Goal: Task Accomplishment & Management: Use online tool/utility

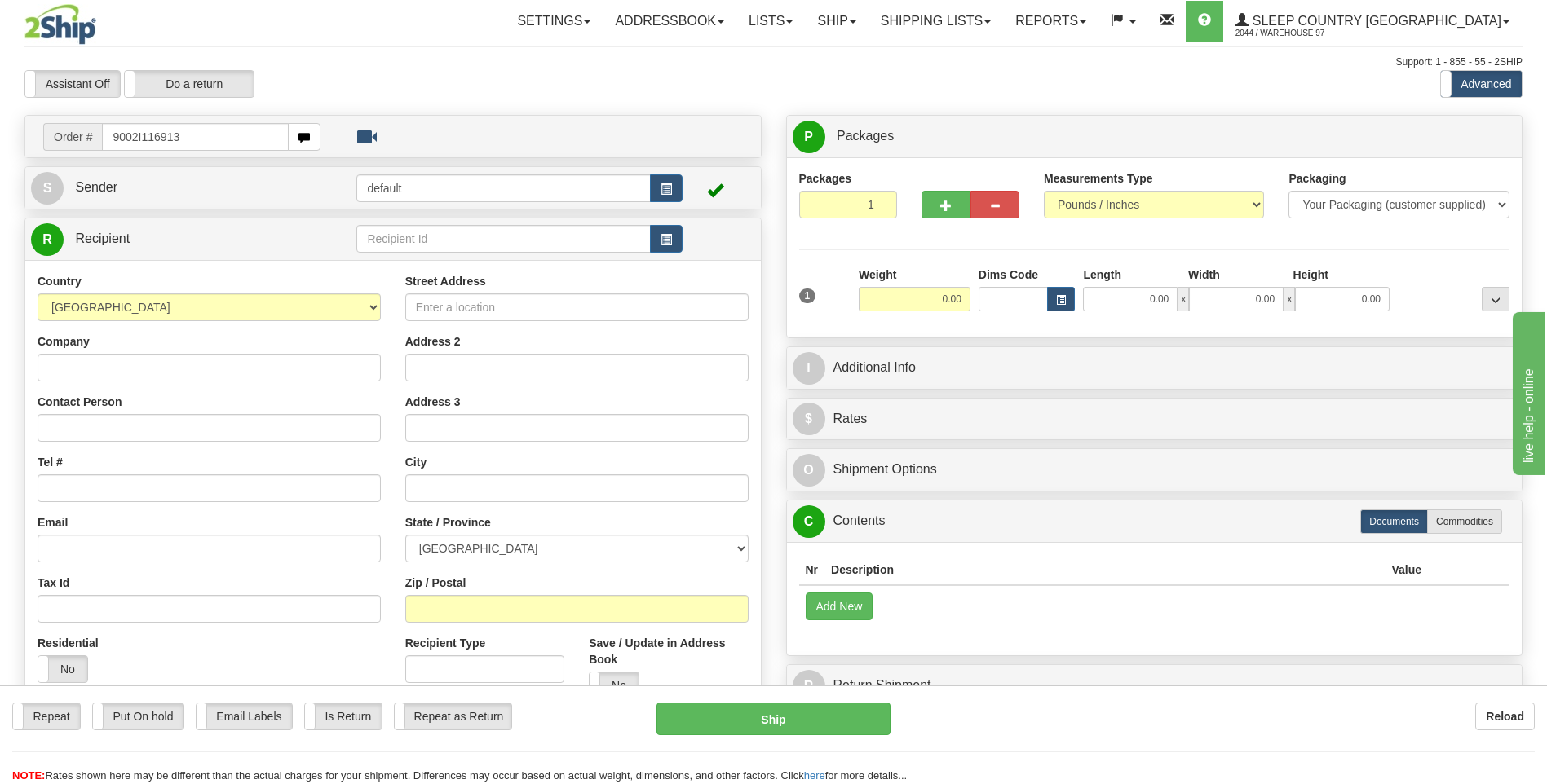
type input "9002I116913"
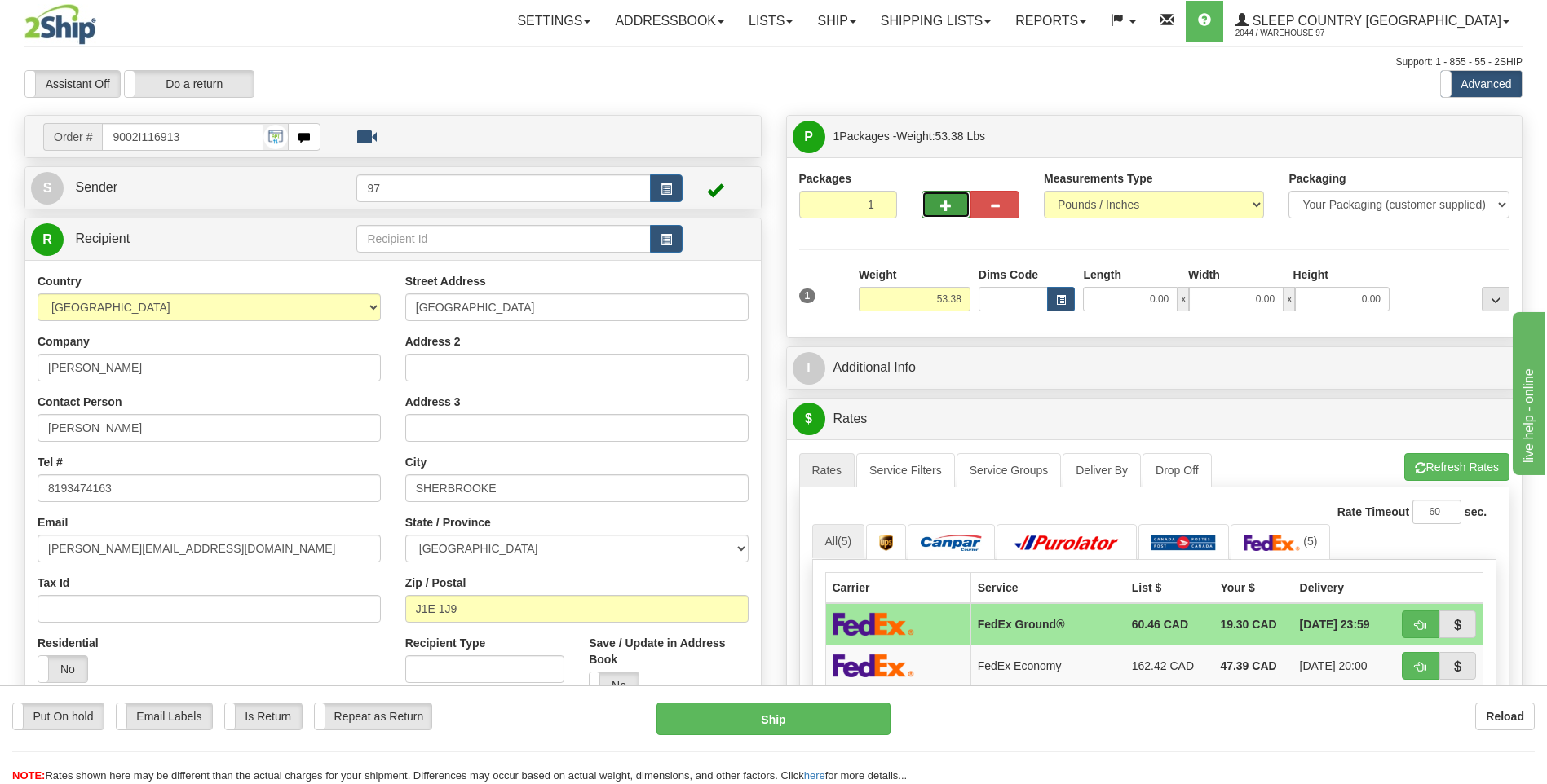
click at [946, 207] on span "button" at bounding box center [945, 206] width 11 height 10
type input "2"
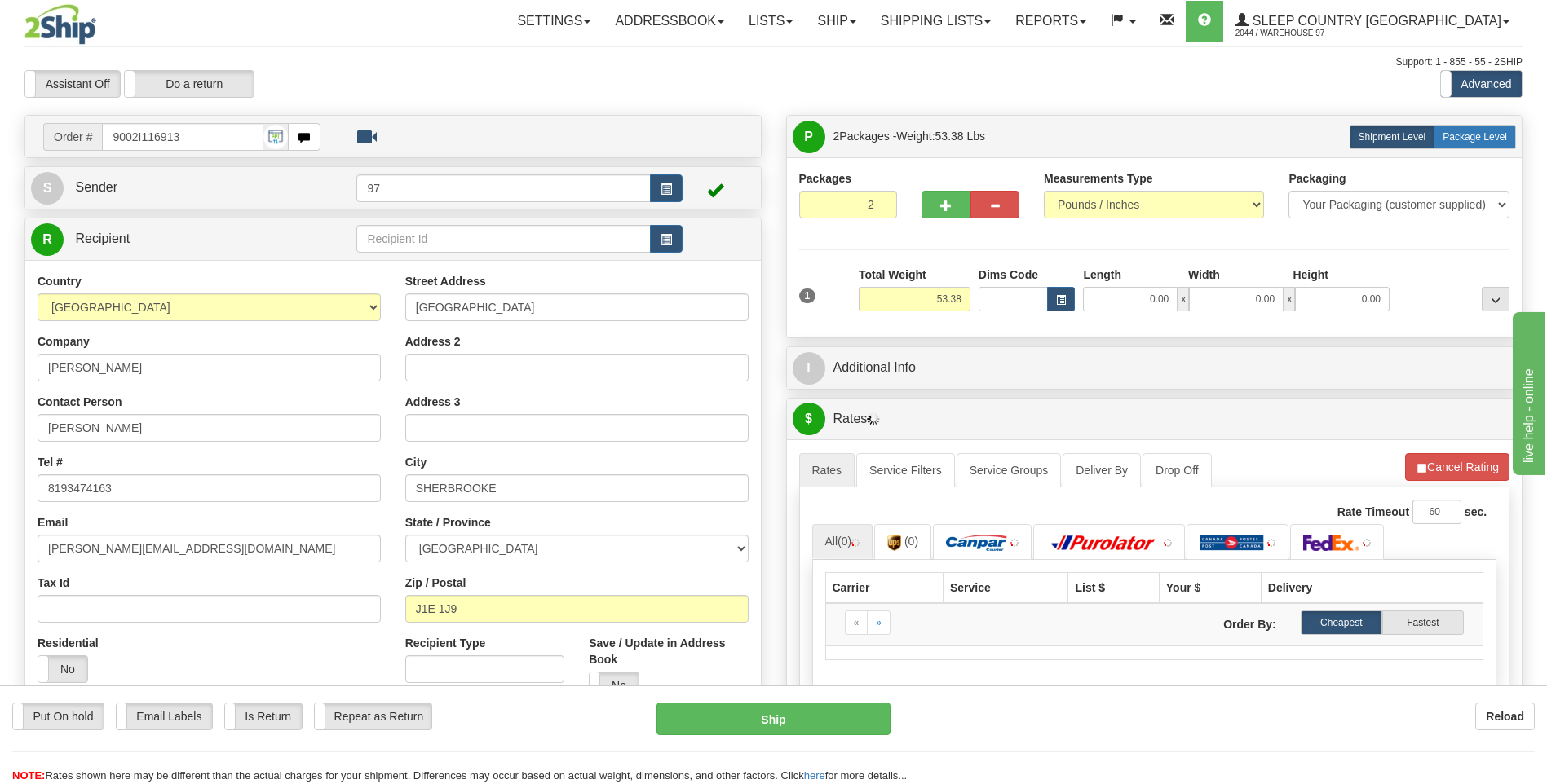
click at [1485, 135] on span "Package Level" at bounding box center [1474, 137] width 64 height 11
radio input "true"
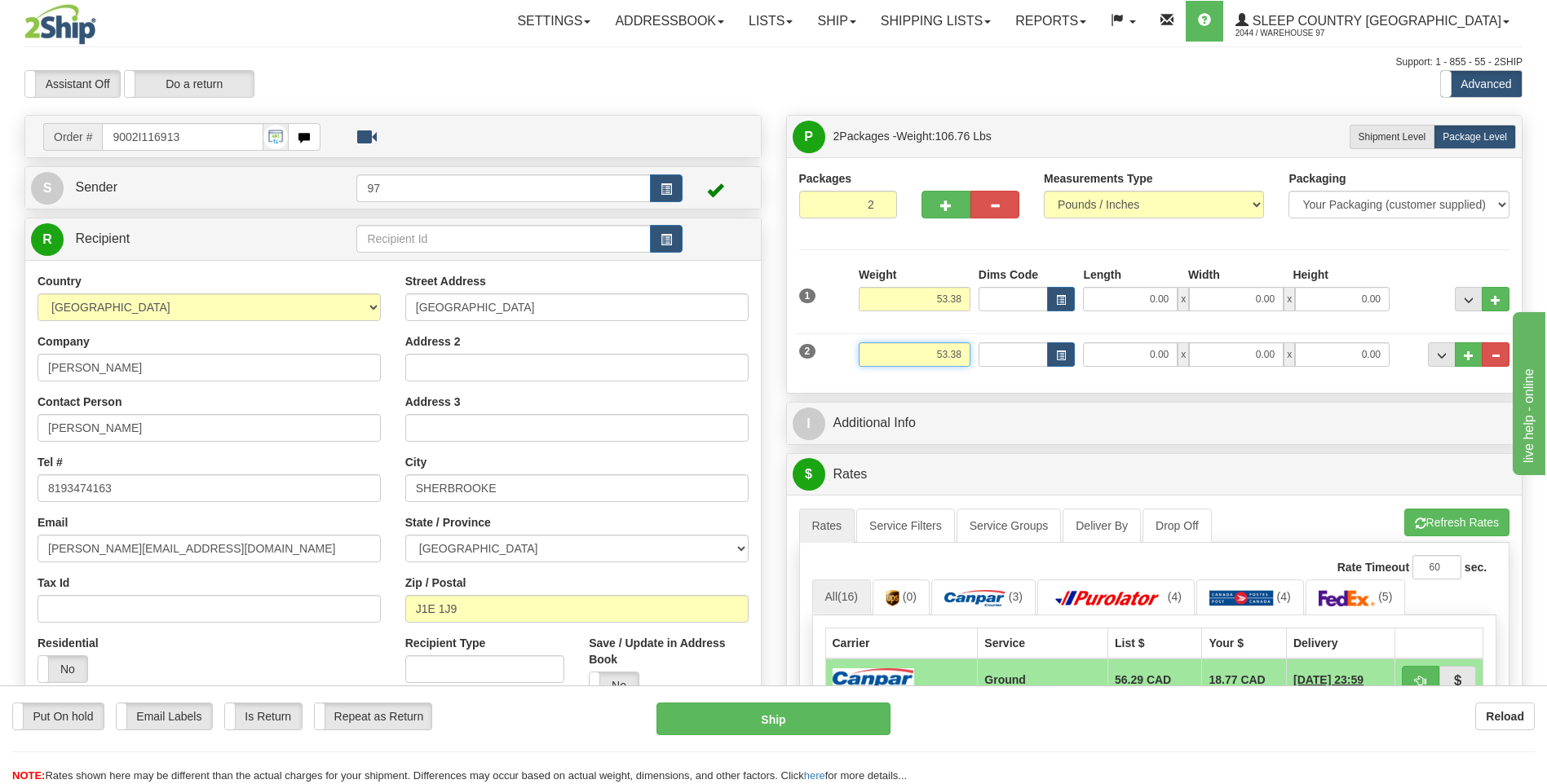
drag, startPoint x: 965, startPoint y: 357, endPoint x: 929, endPoint y: 354, distance: 36.1
click at [929, 354] on input "53.38" at bounding box center [915, 355] width 112 height 24
type input "51.00"
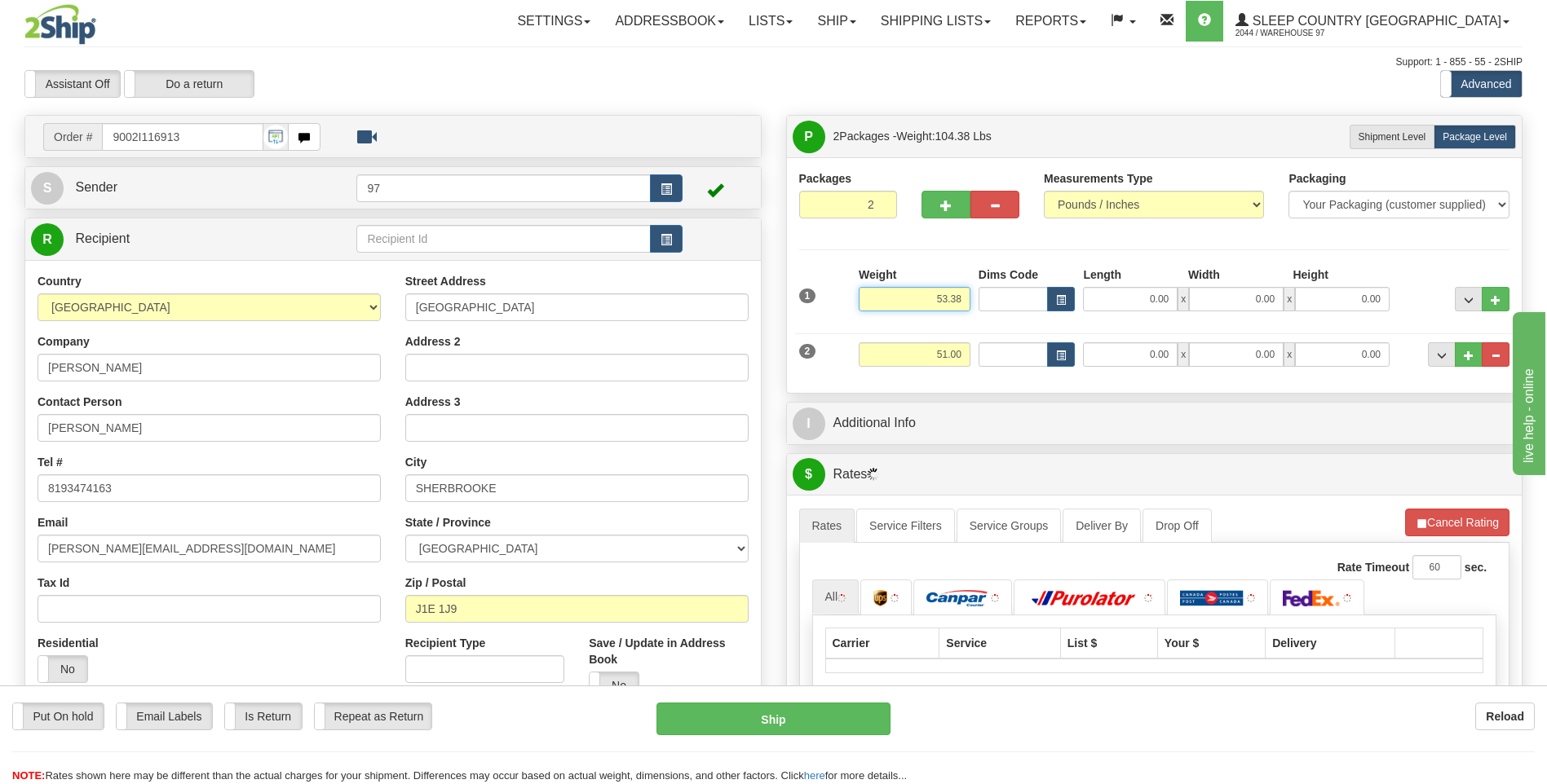
drag, startPoint x: 959, startPoint y: 297, endPoint x: 907, endPoint y: 294, distance: 52.1
click at [907, 294] on input "53.38" at bounding box center [915, 299] width 112 height 24
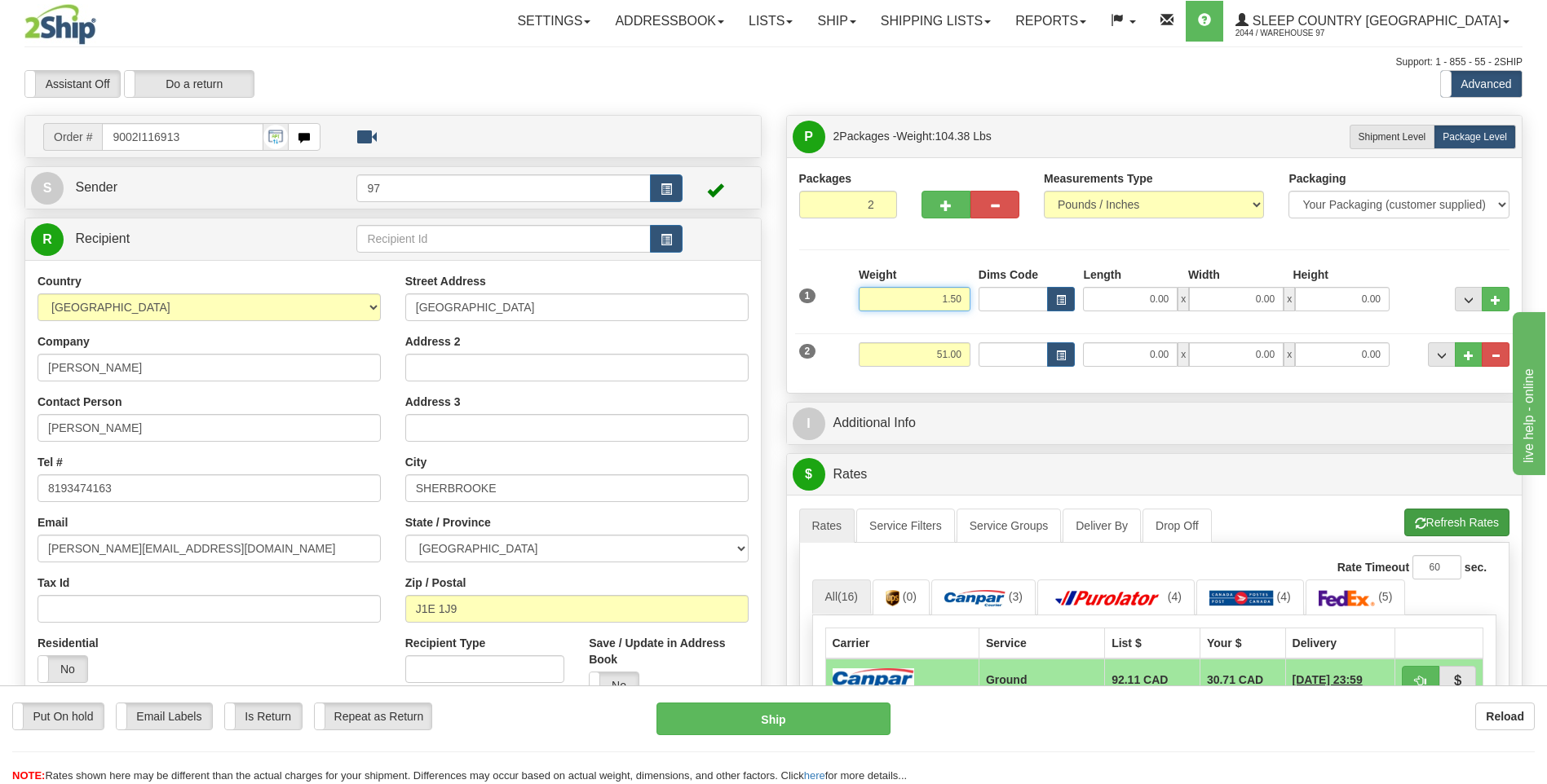
type input "1.50"
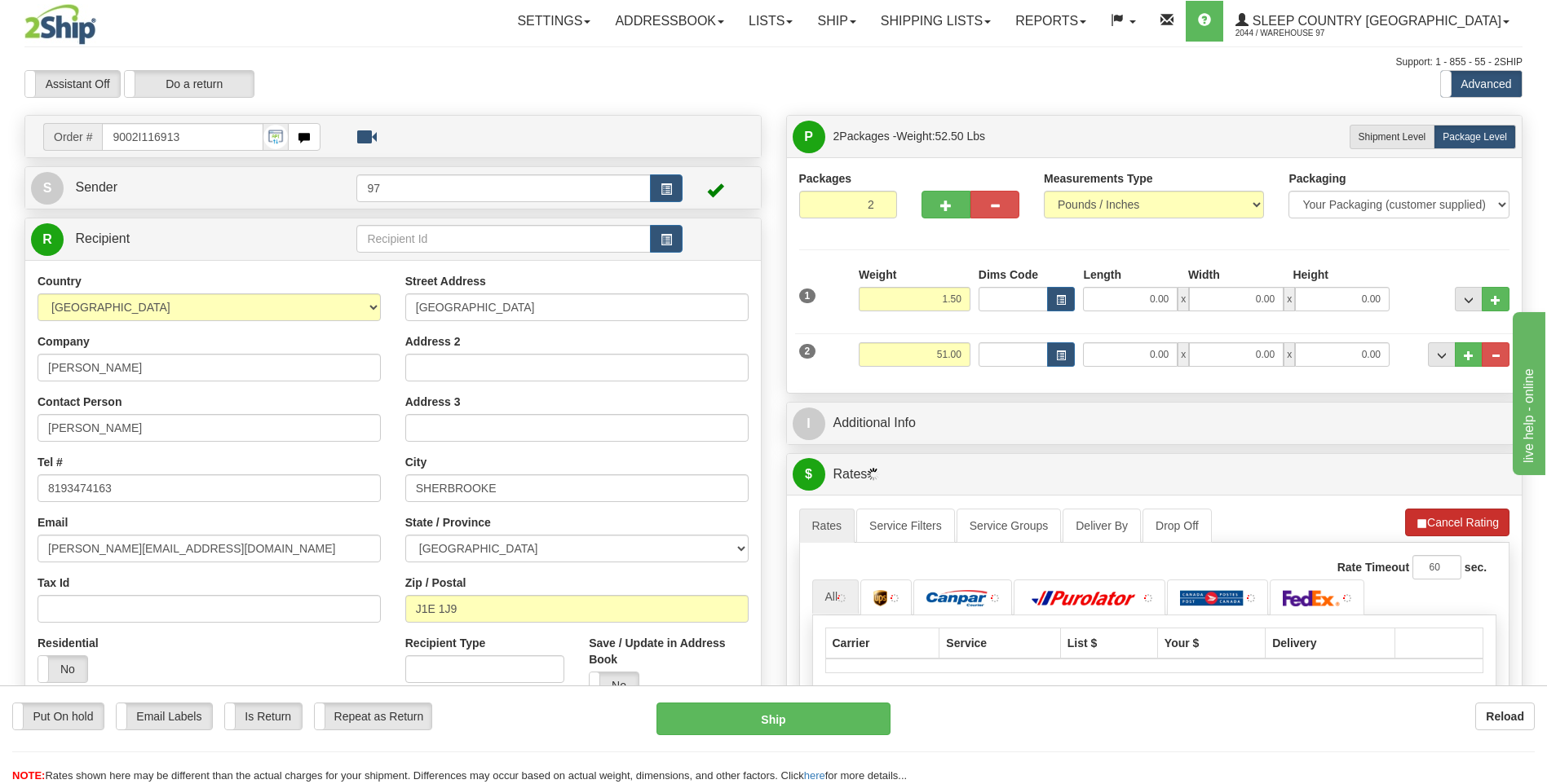
click at [1466, 522] on li "Refresh Rates Cancel Rating" at bounding box center [1458, 522] width 105 height 27
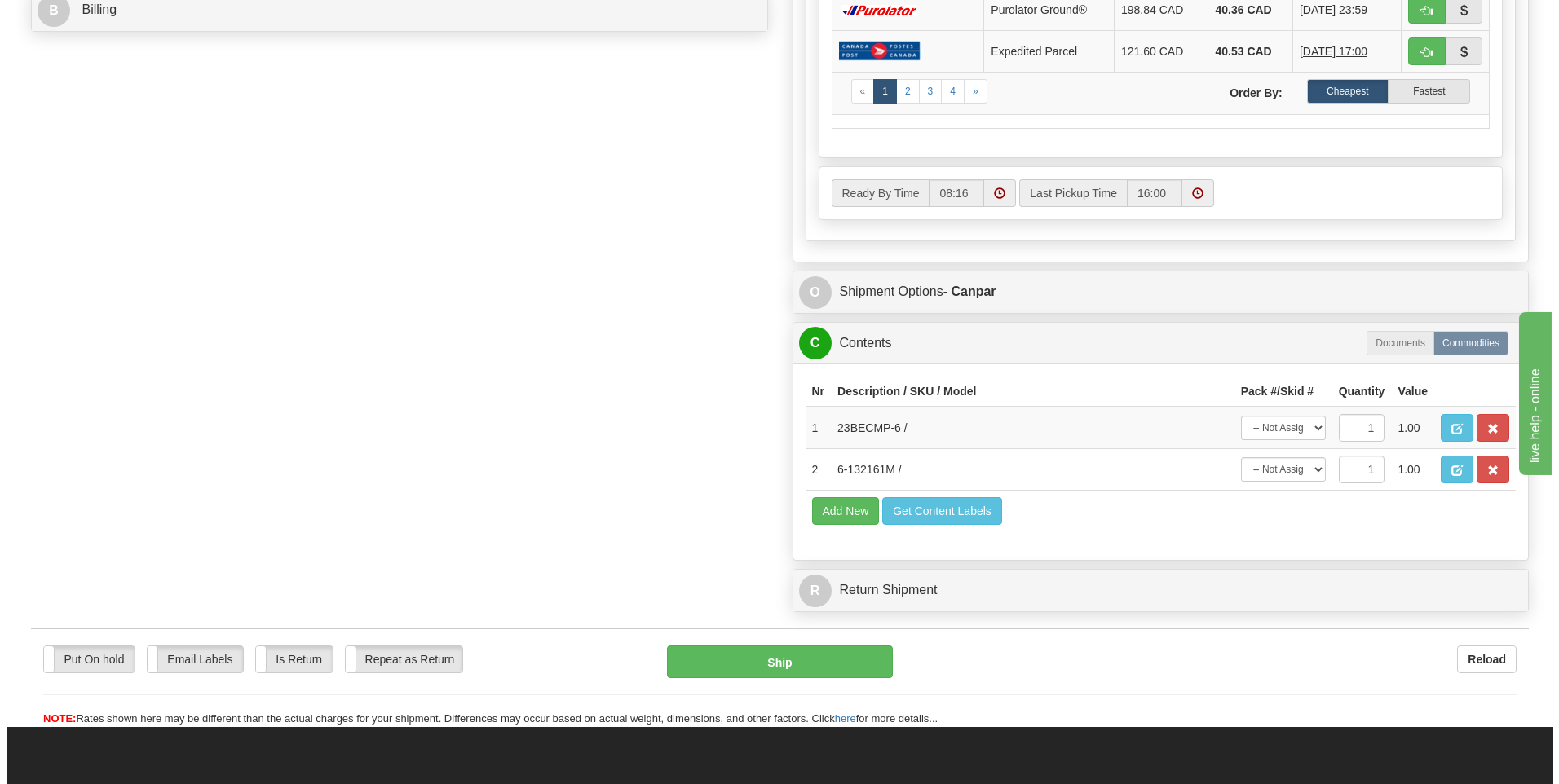
scroll to position [815, 0]
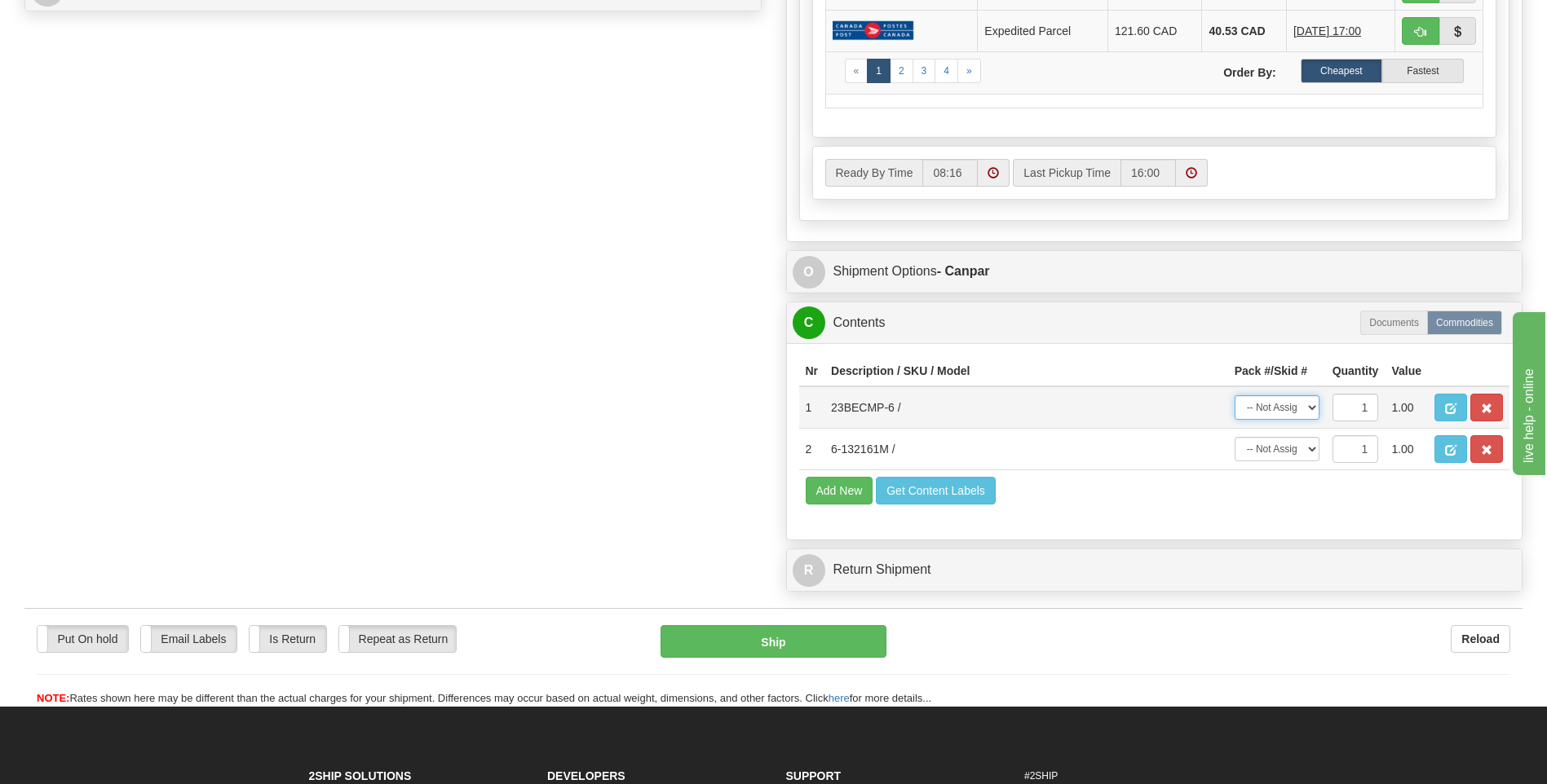
click at [1312, 403] on select "-- Not Assigned -- Package 1 Package 2" at bounding box center [1276, 407] width 85 height 24
select select "0"
click at [1234, 395] on select "-- Not Assigned -- Package 1 Package 2" at bounding box center [1276, 407] width 85 height 24
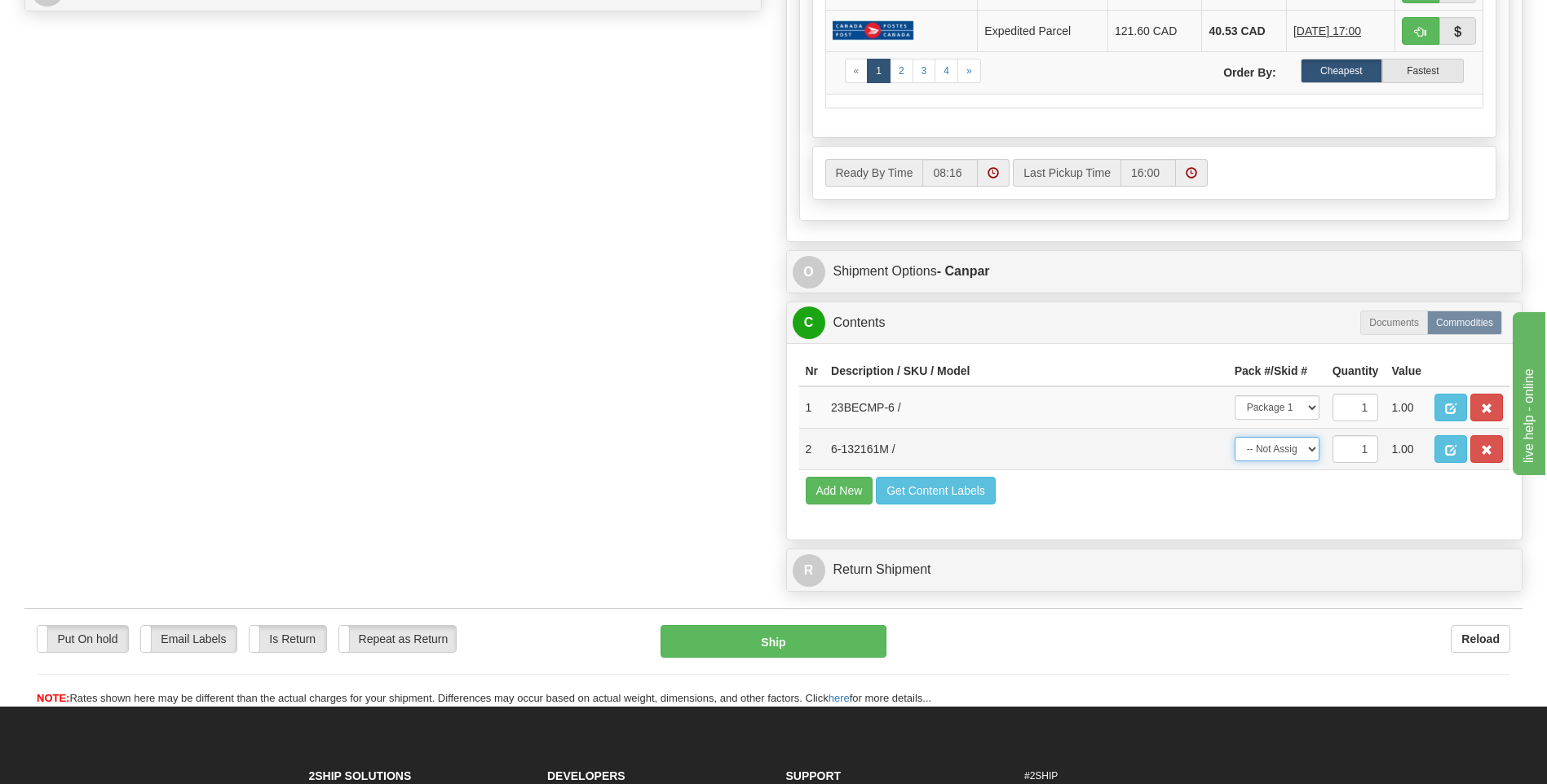
click at [1309, 444] on select "-- Not Assigned -- Package 1 Package 2" at bounding box center [1276, 449] width 85 height 24
select select "1"
click at [1234, 437] on select "-- Not Assigned -- Package 1 Package 2" at bounding box center [1276, 449] width 85 height 24
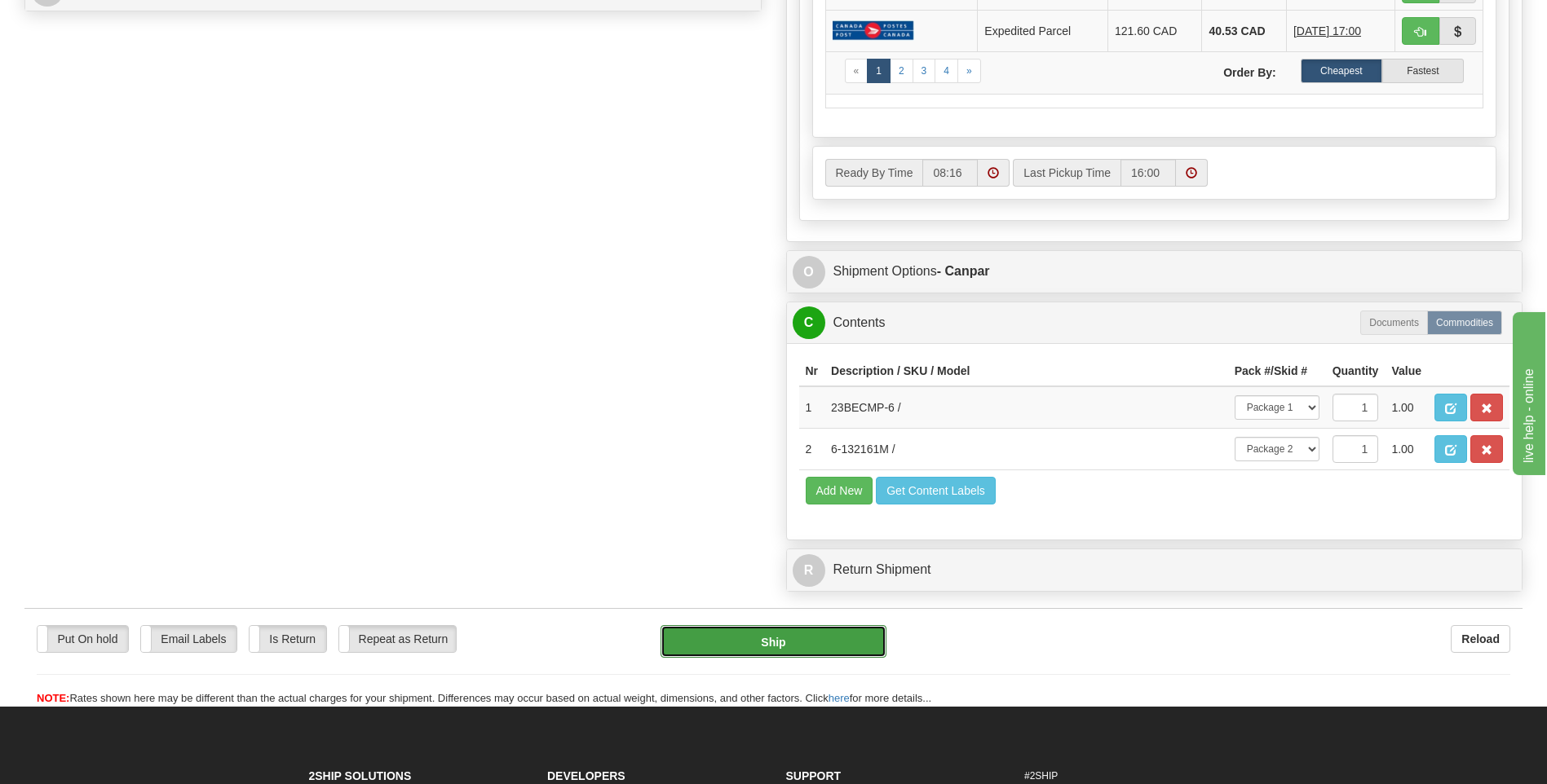
click at [839, 634] on button "Ship" at bounding box center [773, 641] width 225 height 33
type input "1"
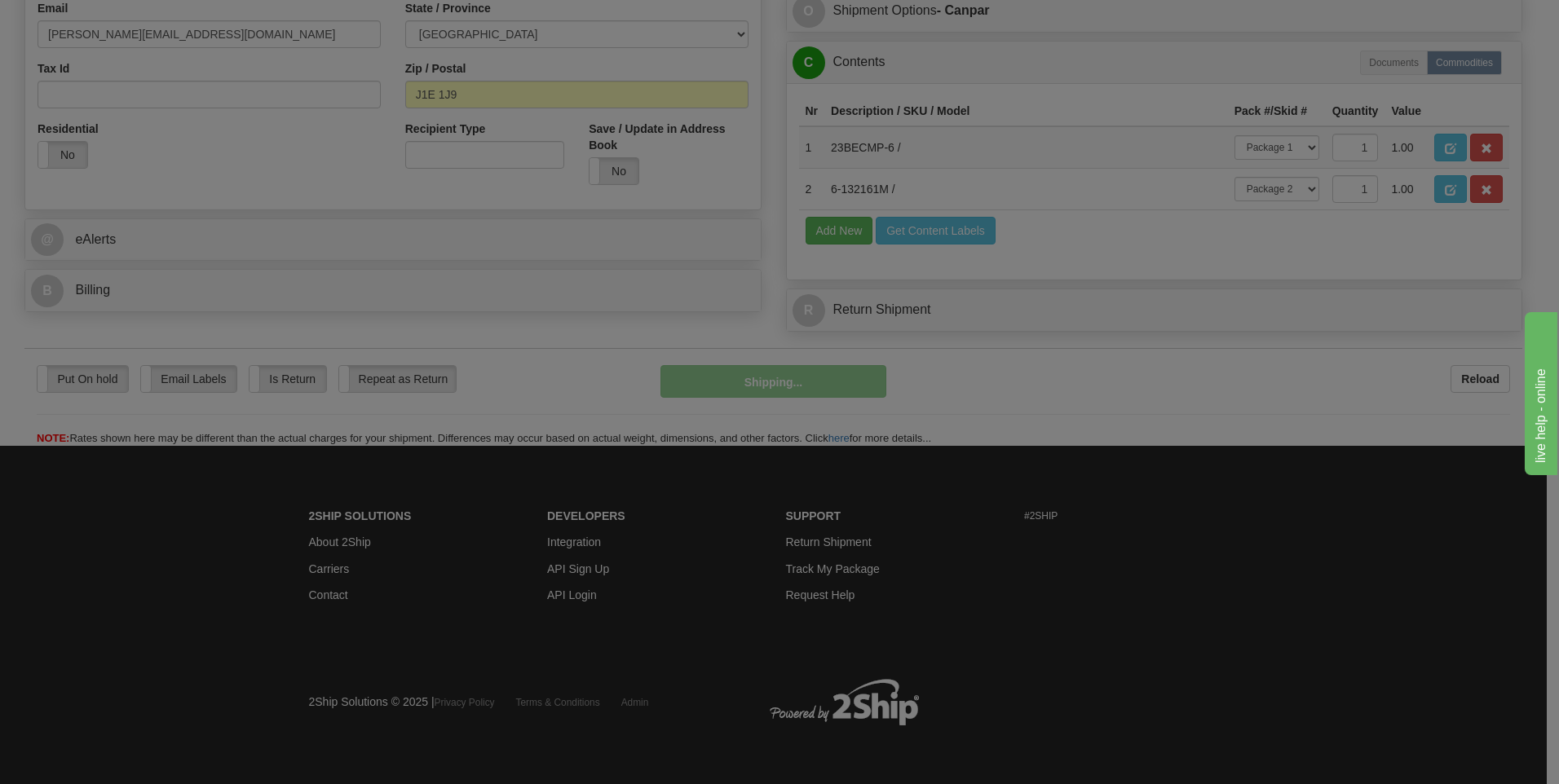
scroll to position [514, 0]
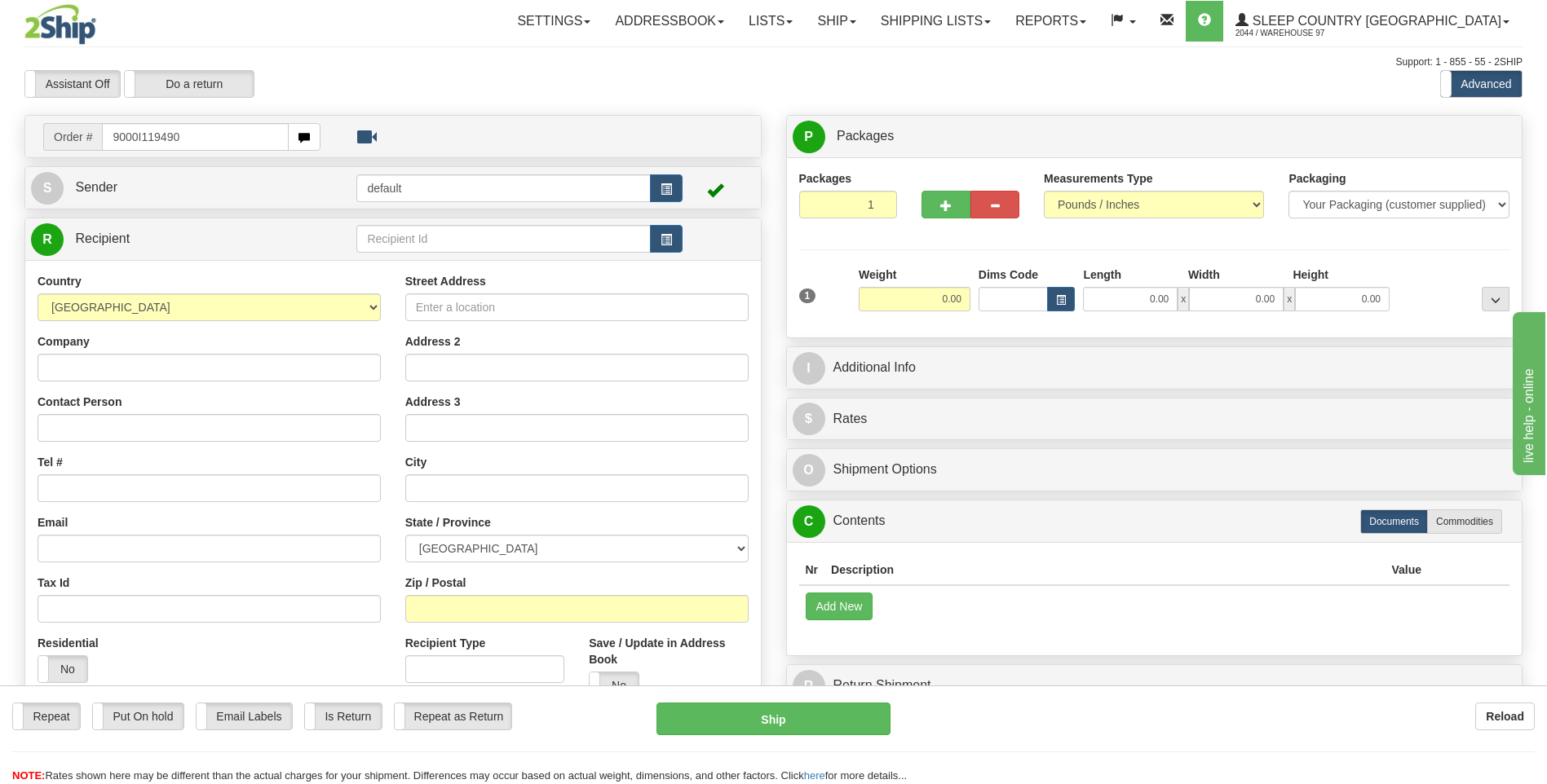
type input "9000I119490"
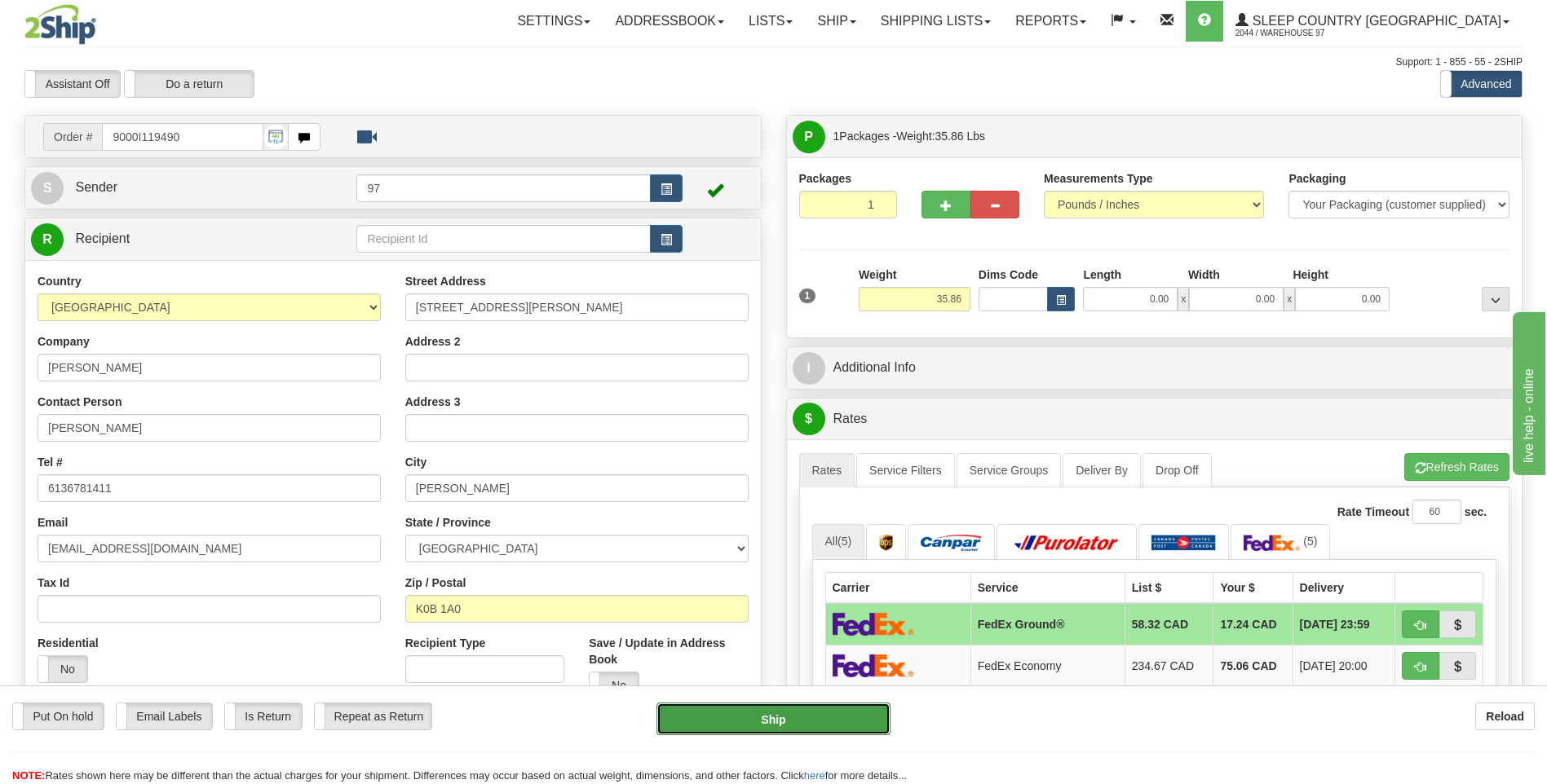
click at [867, 720] on button "Ship" at bounding box center [772, 719] width 233 height 33
type input "92"
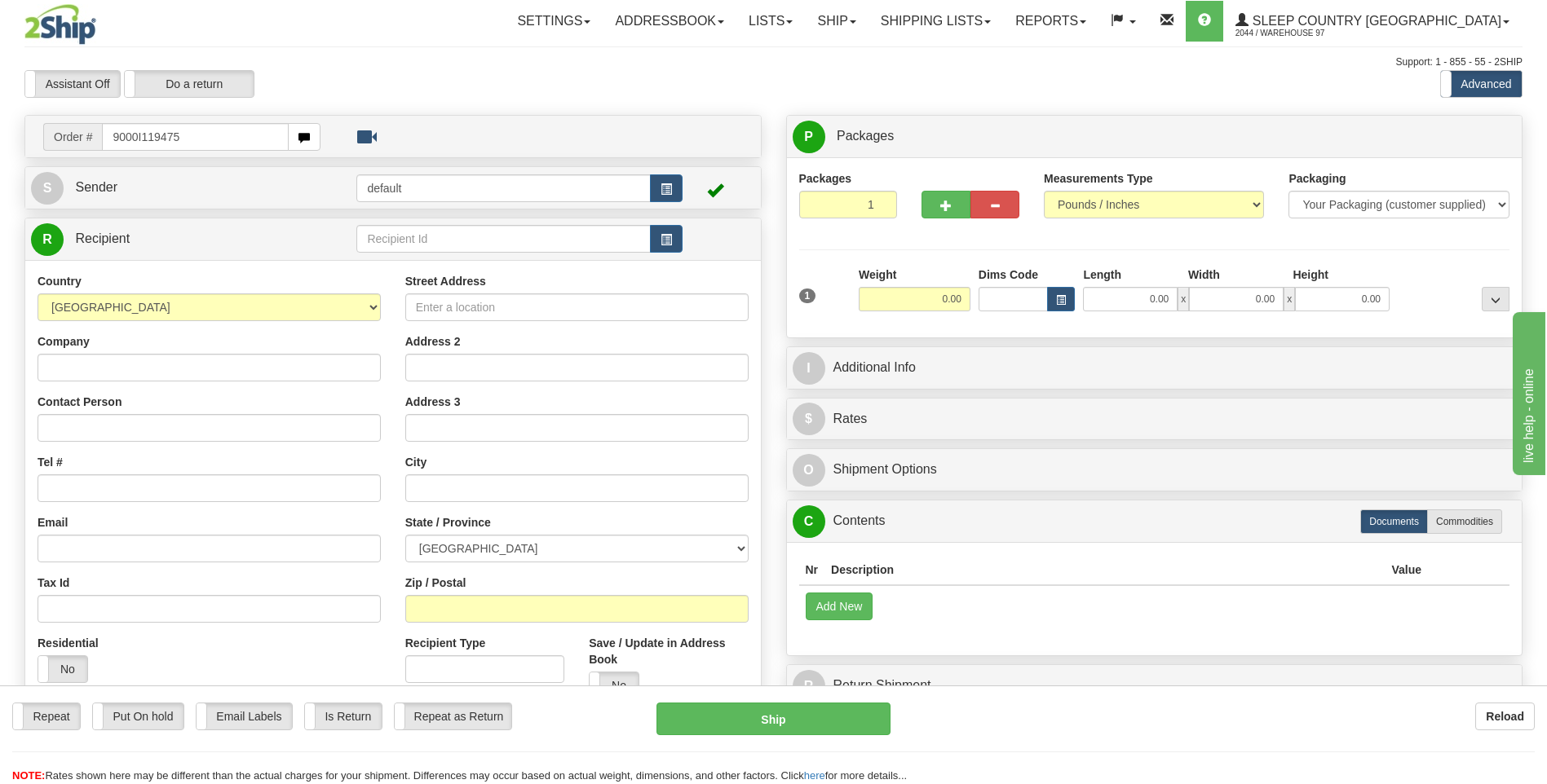
type input "9000I119475"
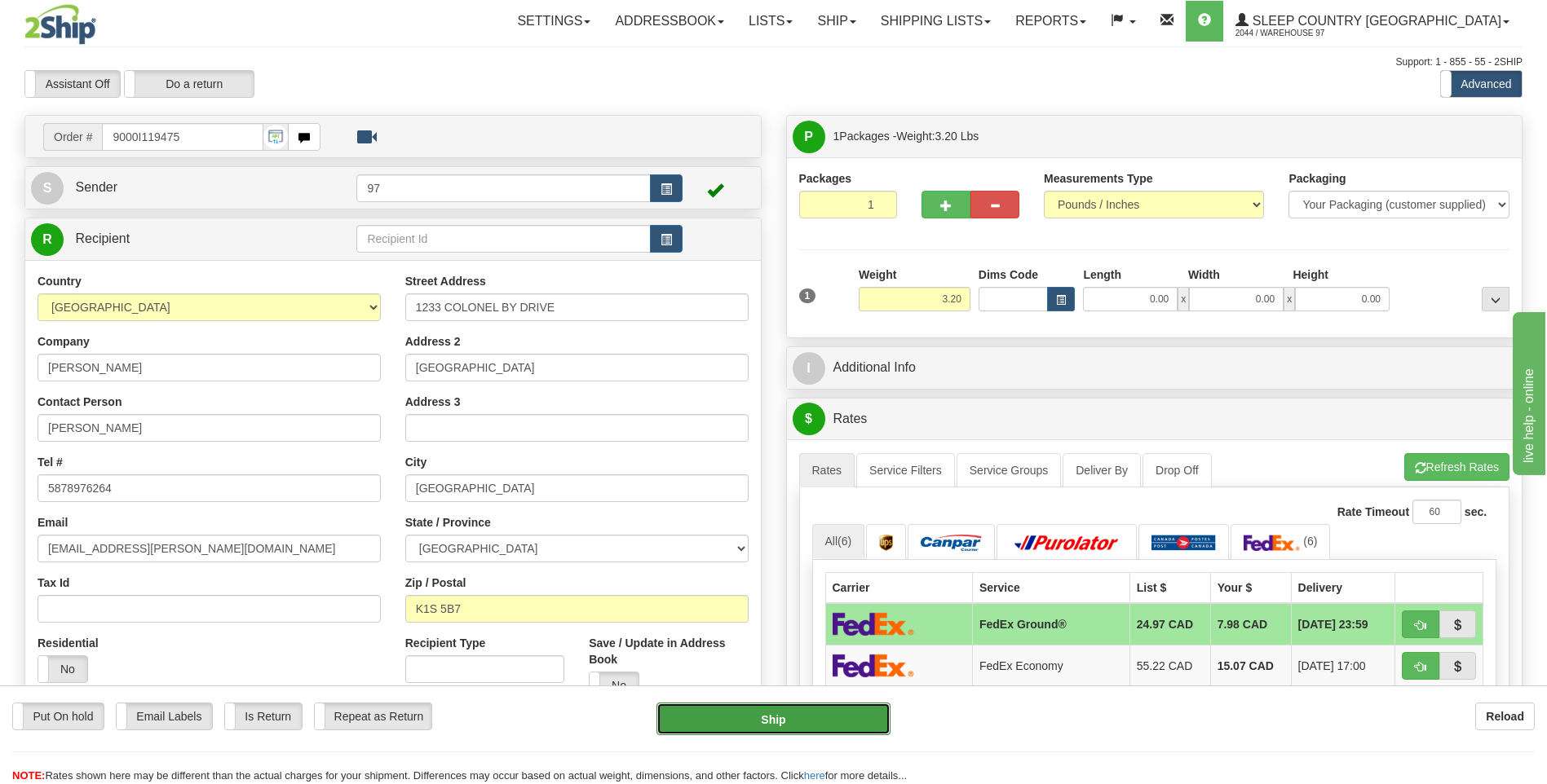
click at [859, 715] on button "Ship" at bounding box center [772, 719] width 233 height 33
type input "92"
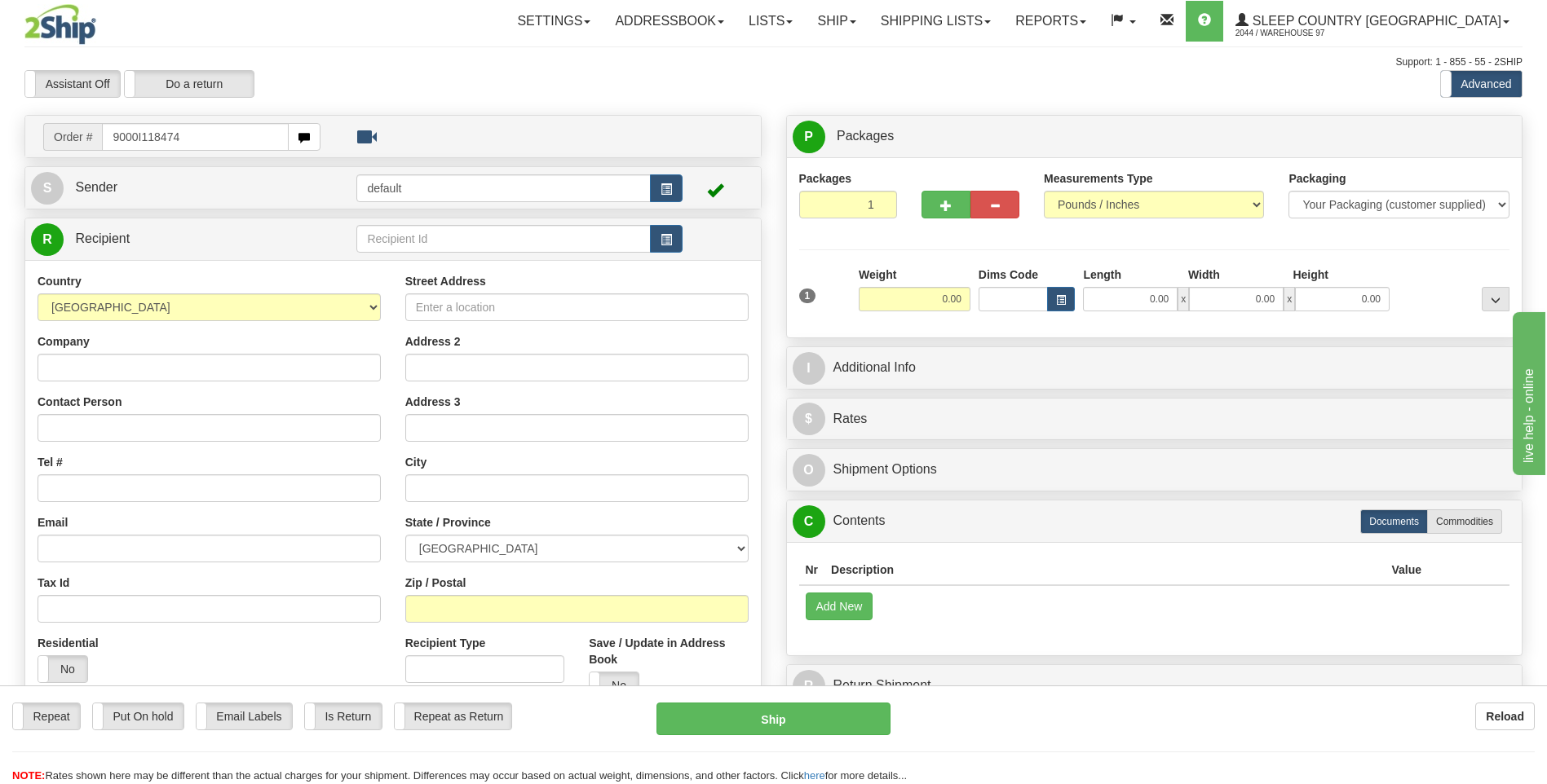
type input "9000I118474"
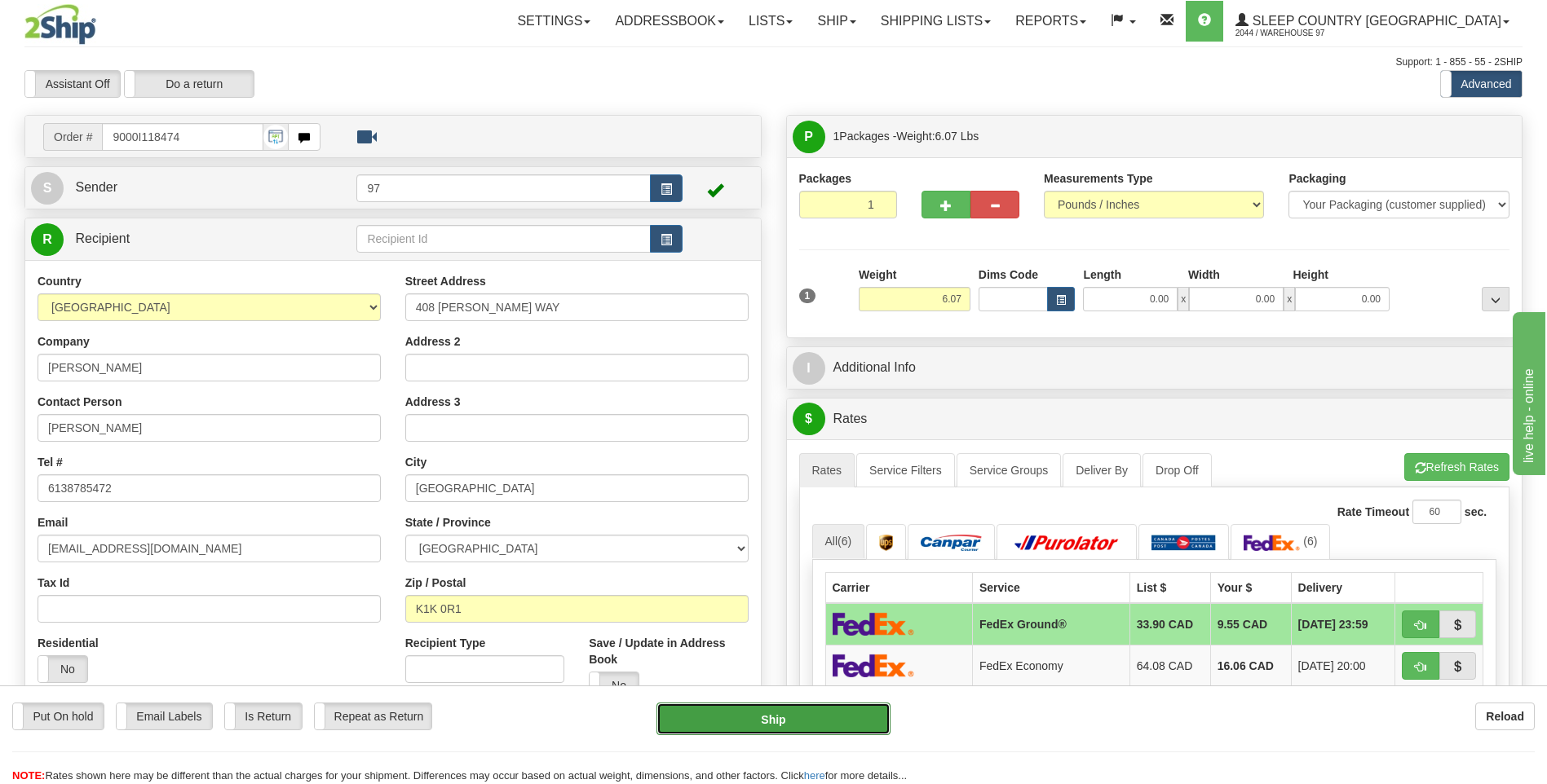
click at [837, 723] on button "Ship" at bounding box center [772, 719] width 233 height 33
type input "92"
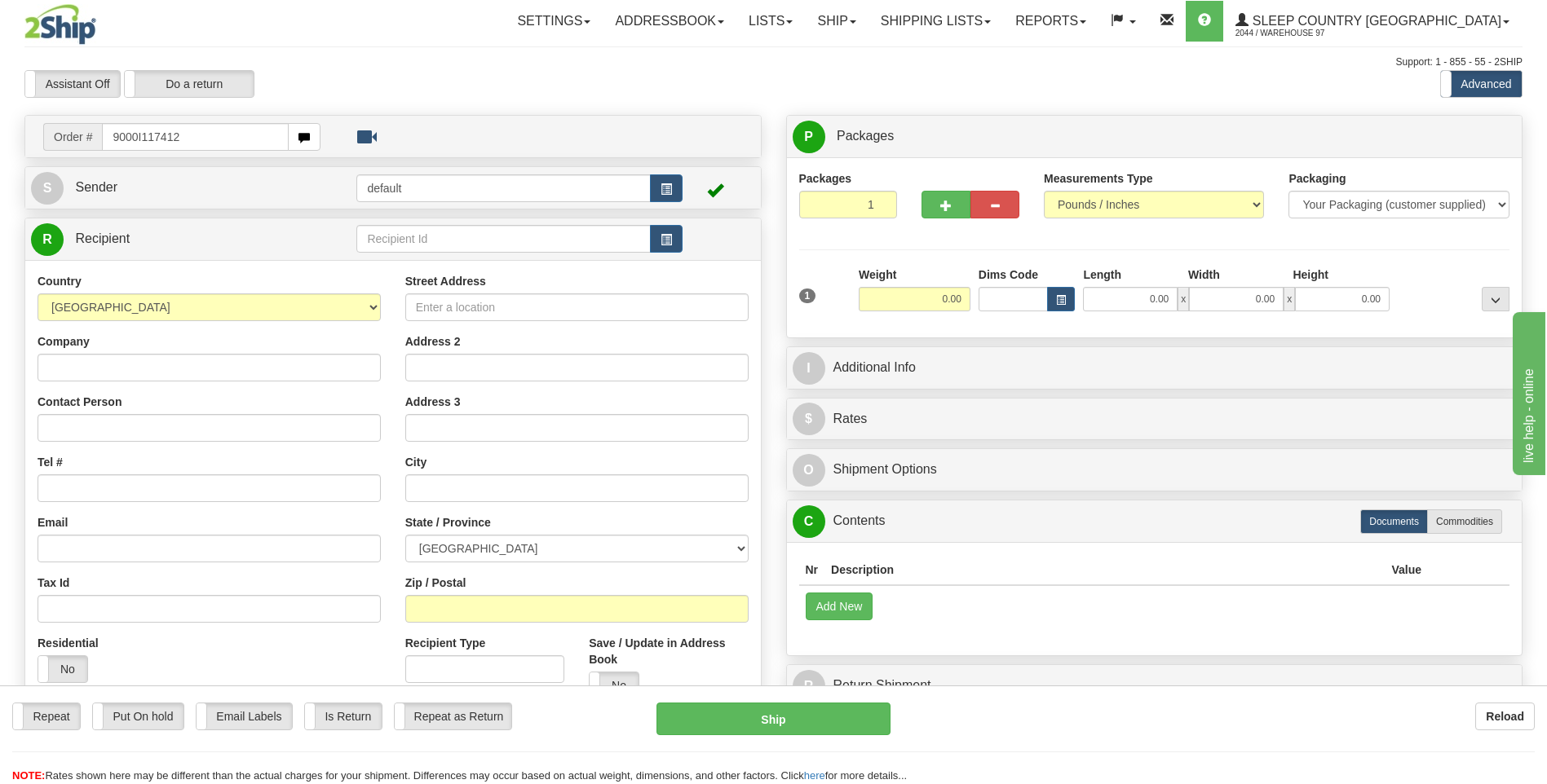
type input "9000I117412"
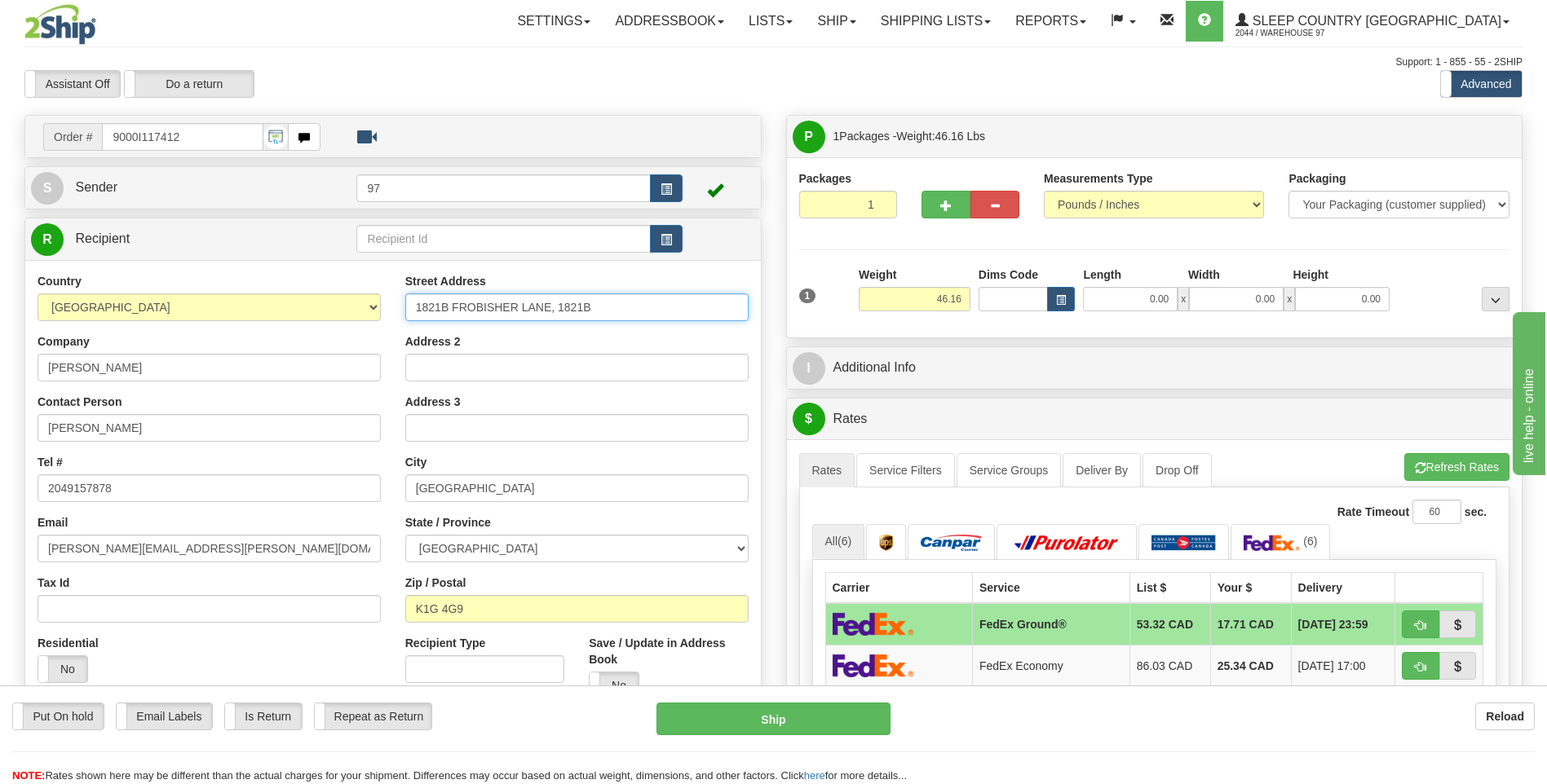
drag, startPoint x: 594, startPoint y: 309, endPoint x: 556, endPoint y: 308, distance: 38.0
click at [556, 308] on input "1821B FROBISHER LANE, 1821B" at bounding box center [577, 307] width 344 height 27
click at [565, 307] on input "1821B FROBISHER LANE," at bounding box center [577, 307] width 344 height 27
click at [570, 307] on input "1821B FROBISHER LANE," at bounding box center [577, 307] width 344 height 27
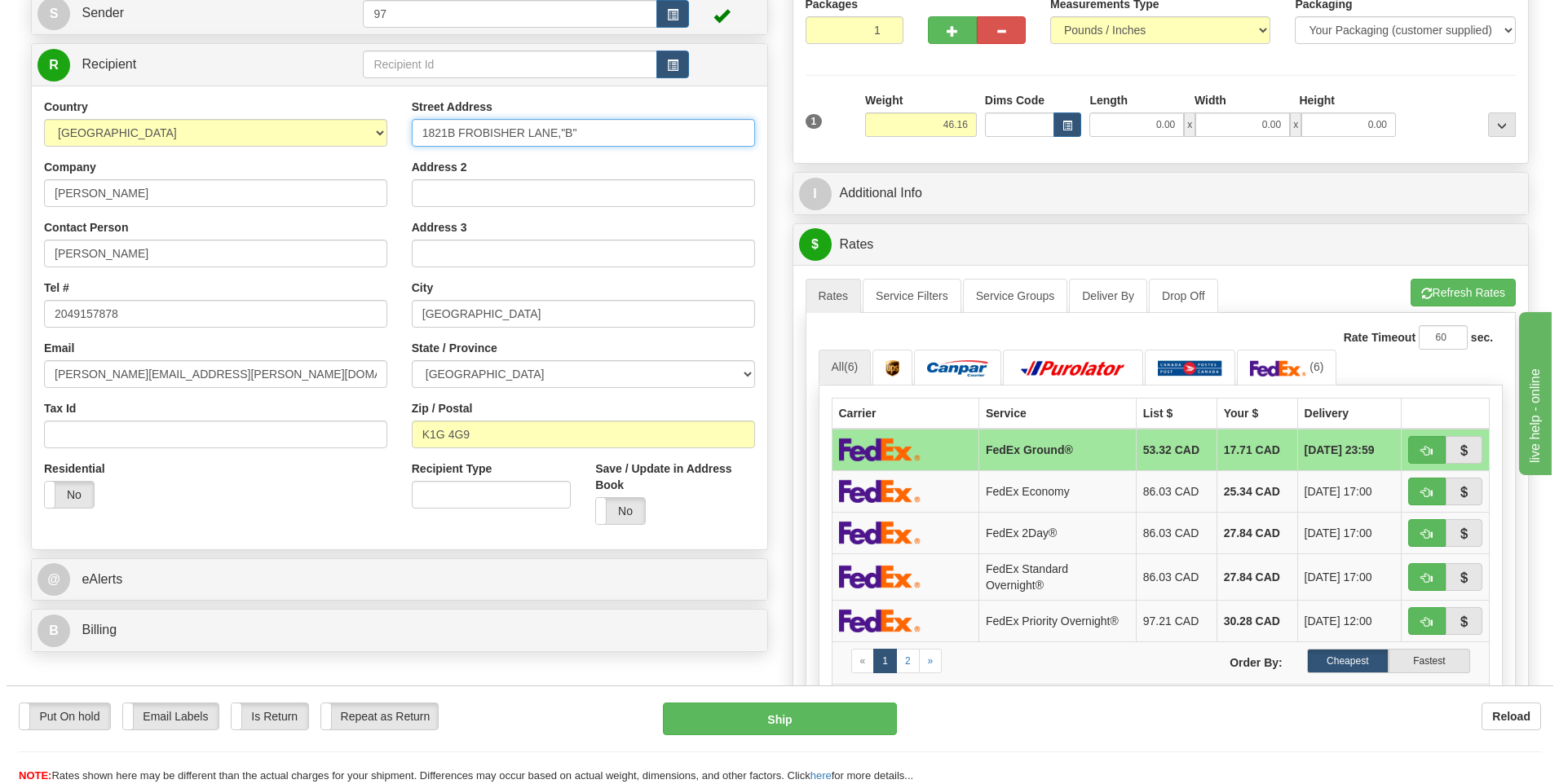
scroll to position [245, 0]
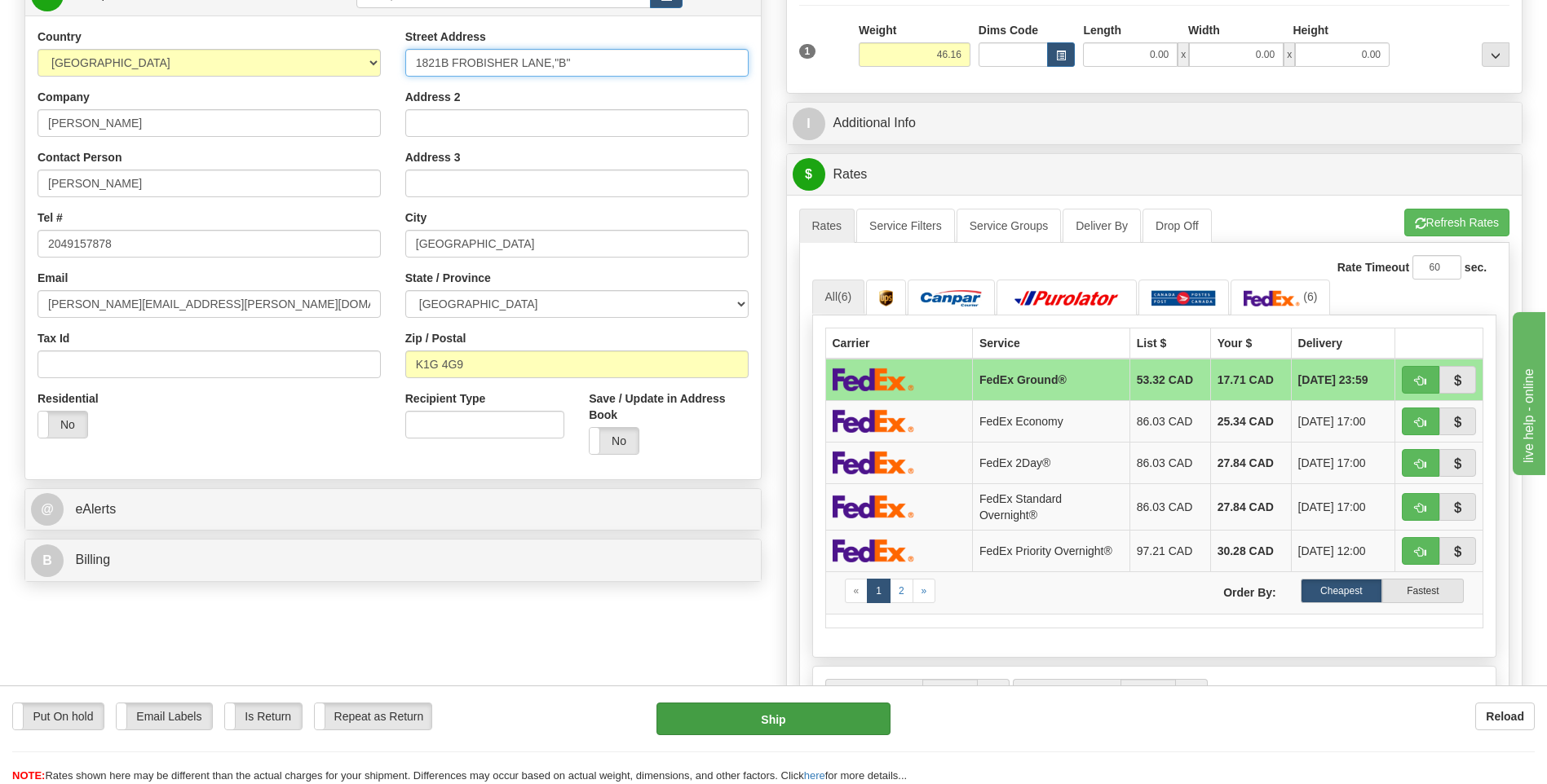
type input "1821B FROBISHER LANE,"B""
click at [844, 714] on button "Ship" at bounding box center [772, 719] width 233 height 33
type input "92"
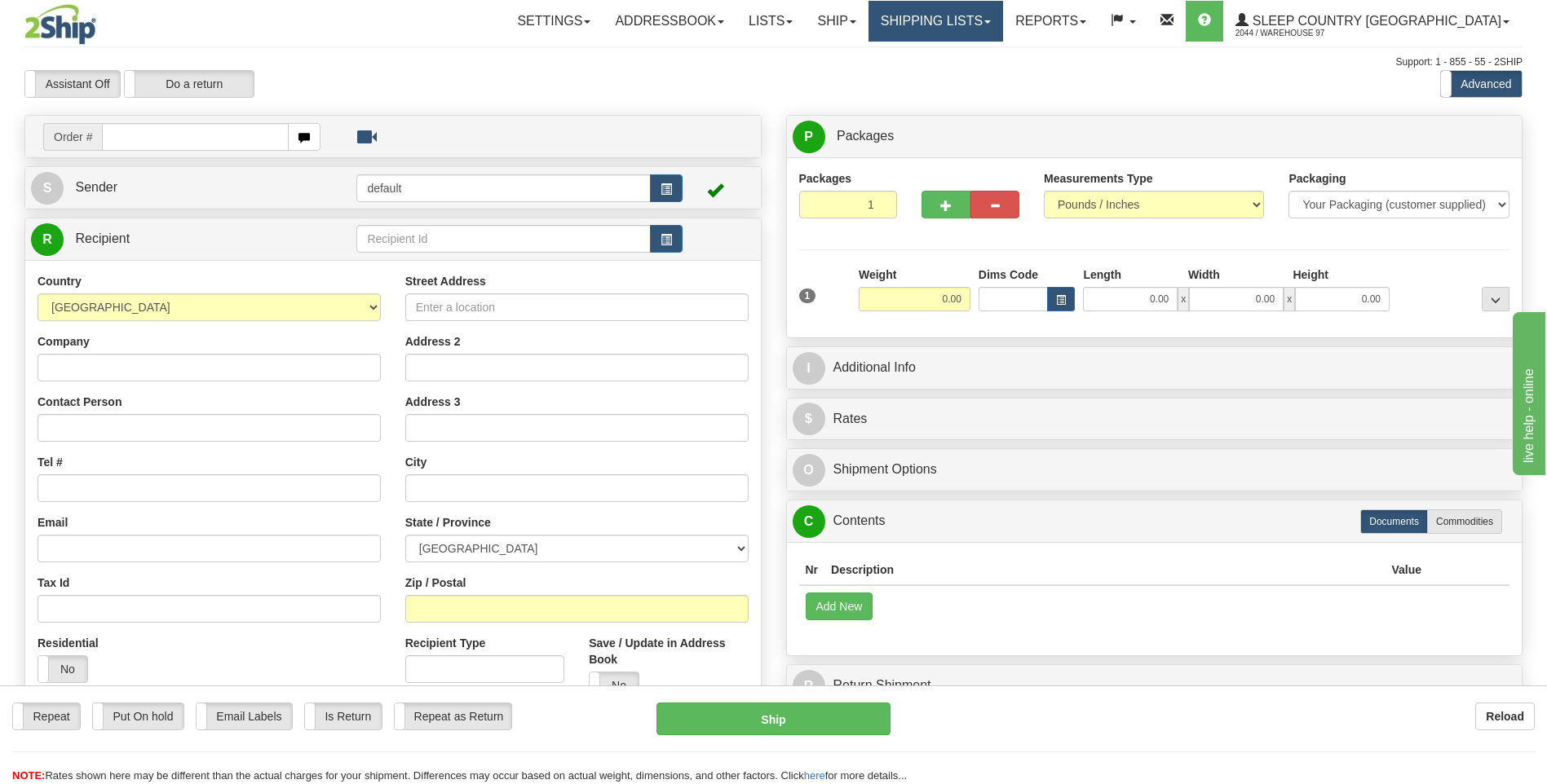
click at [978, 24] on link "Shipping lists" at bounding box center [935, 21] width 135 height 40
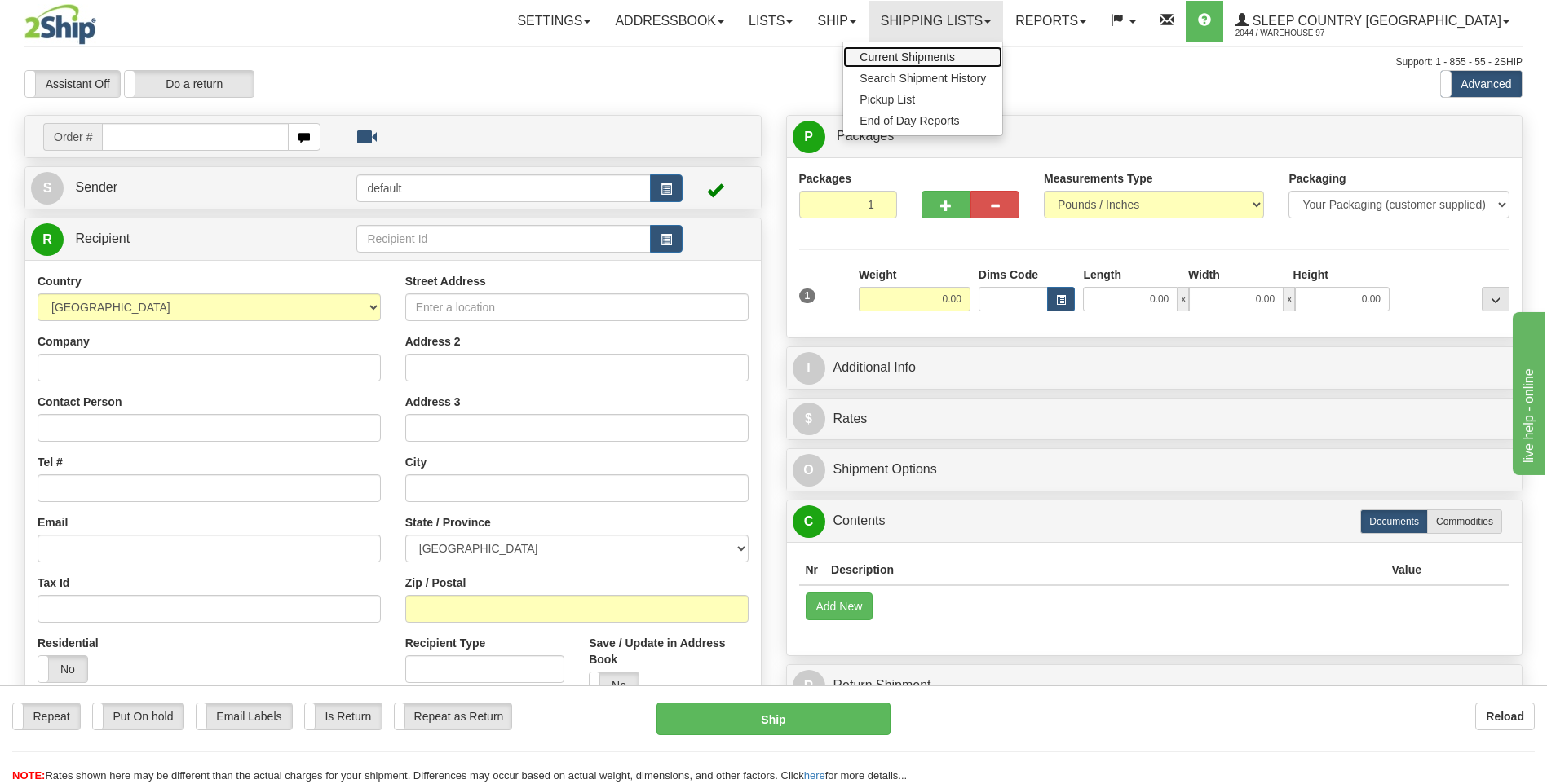
click at [955, 53] on span "Current Shipments" at bounding box center [906, 57] width 95 height 13
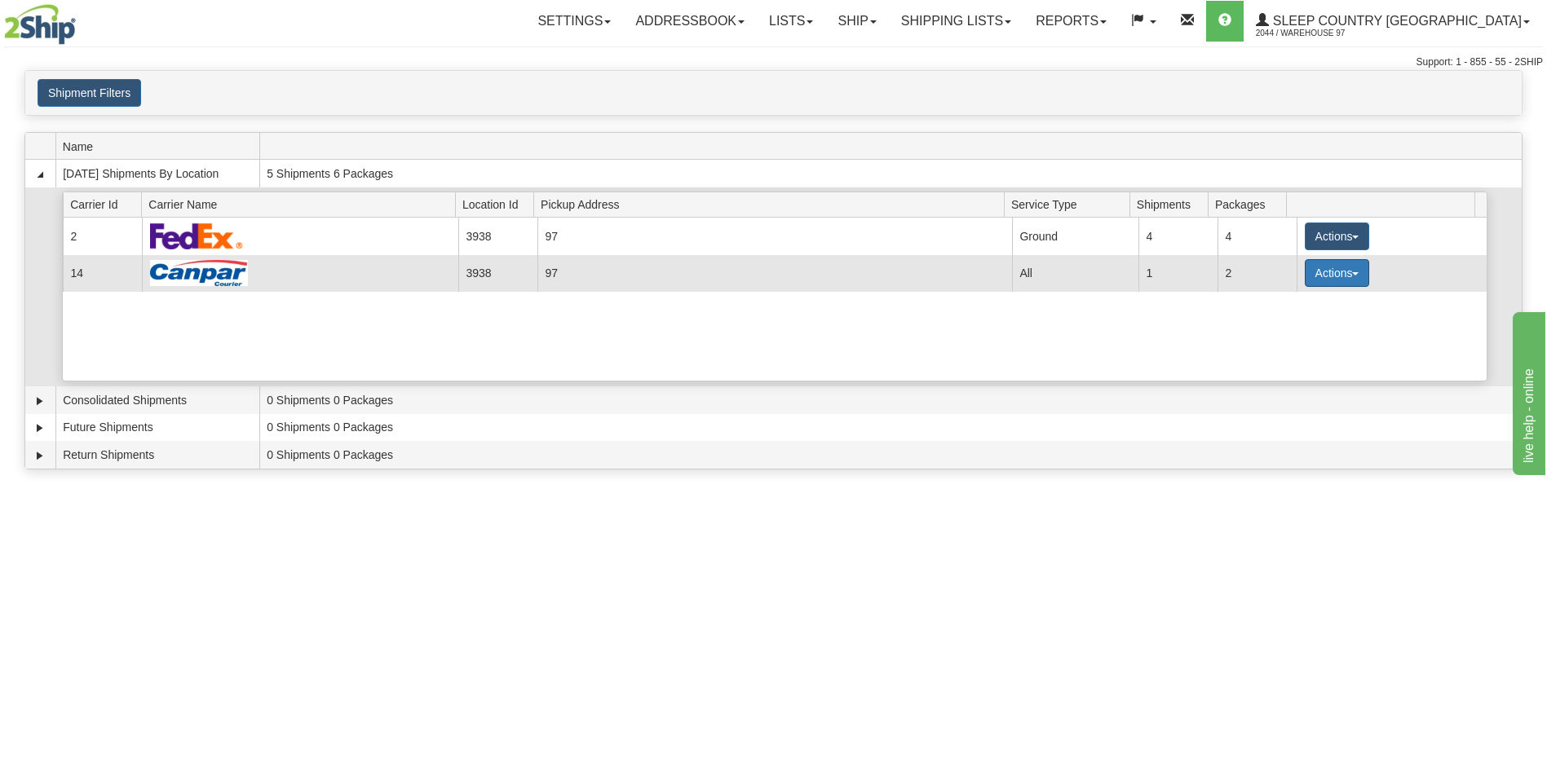
click at [1329, 274] on button "Actions" at bounding box center [1337, 273] width 65 height 27
click at [1283, 322] on span "Close" at bounding box center [1273, 324] width 38 height 11
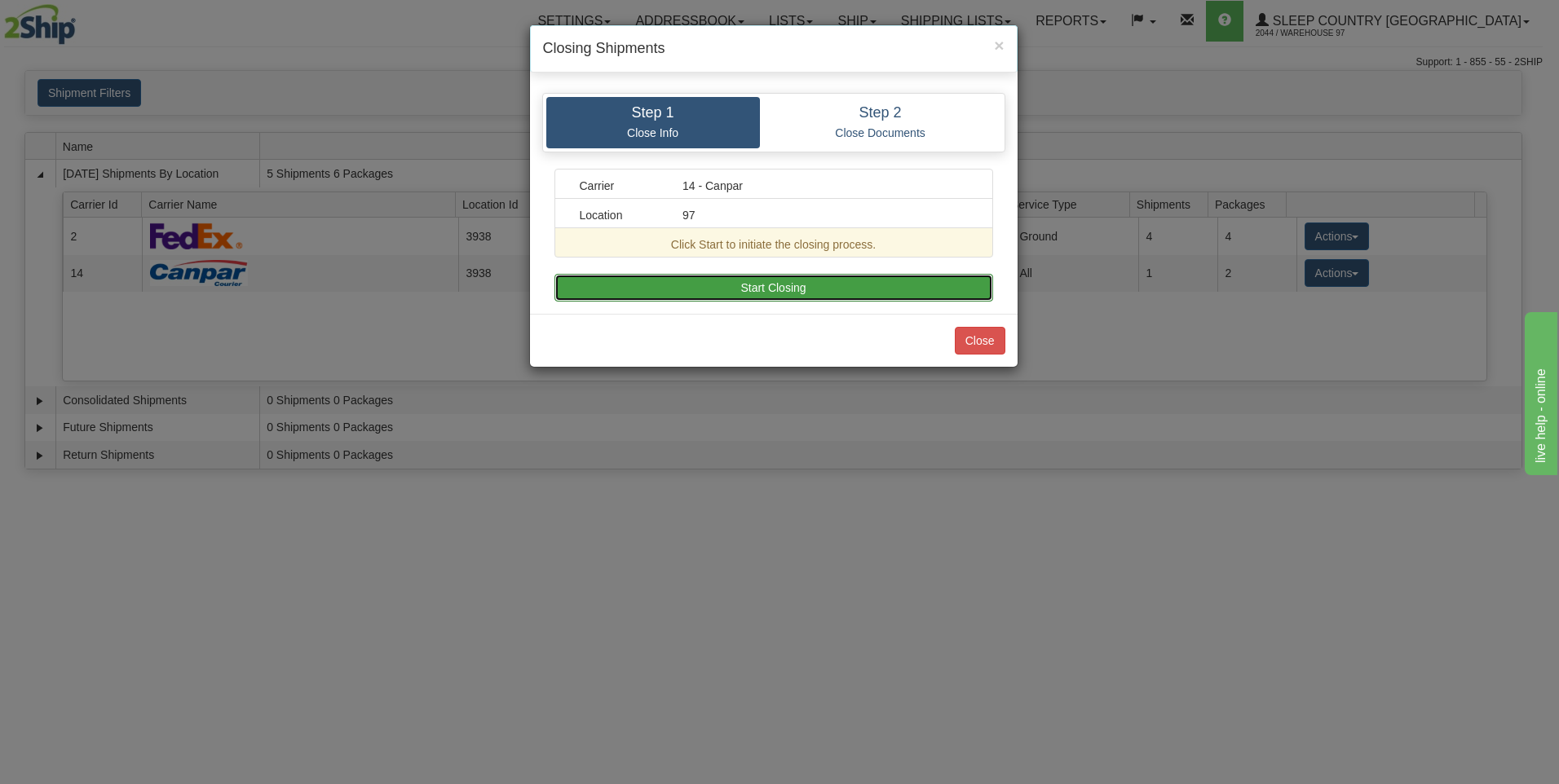
click at [740, 288] on button "Start Closing" at bounding box center [773, 288] width 439 height 27
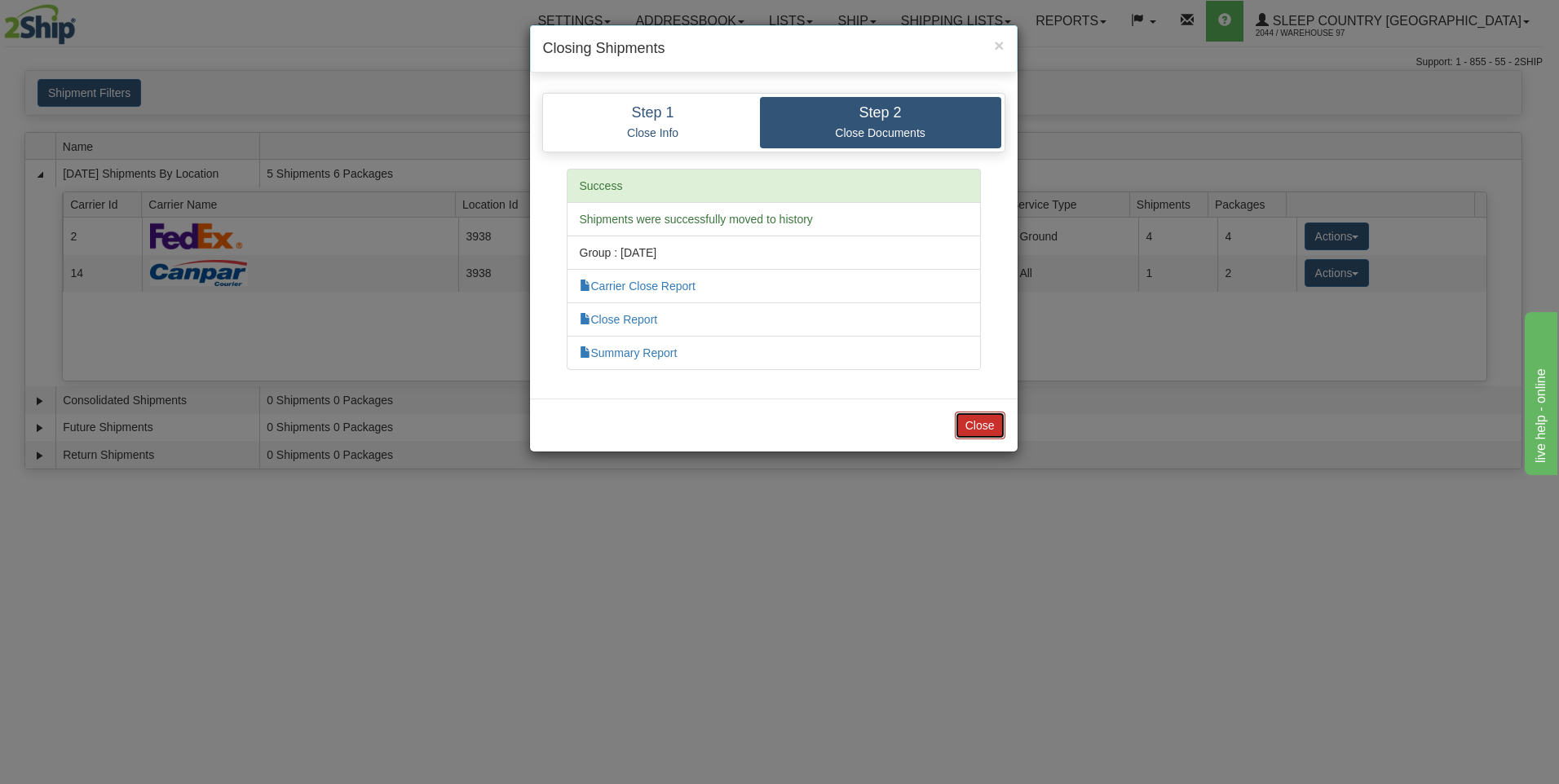
click at [988, 418] on button "Close" at bounding box center [980, 425] width 51 height 27
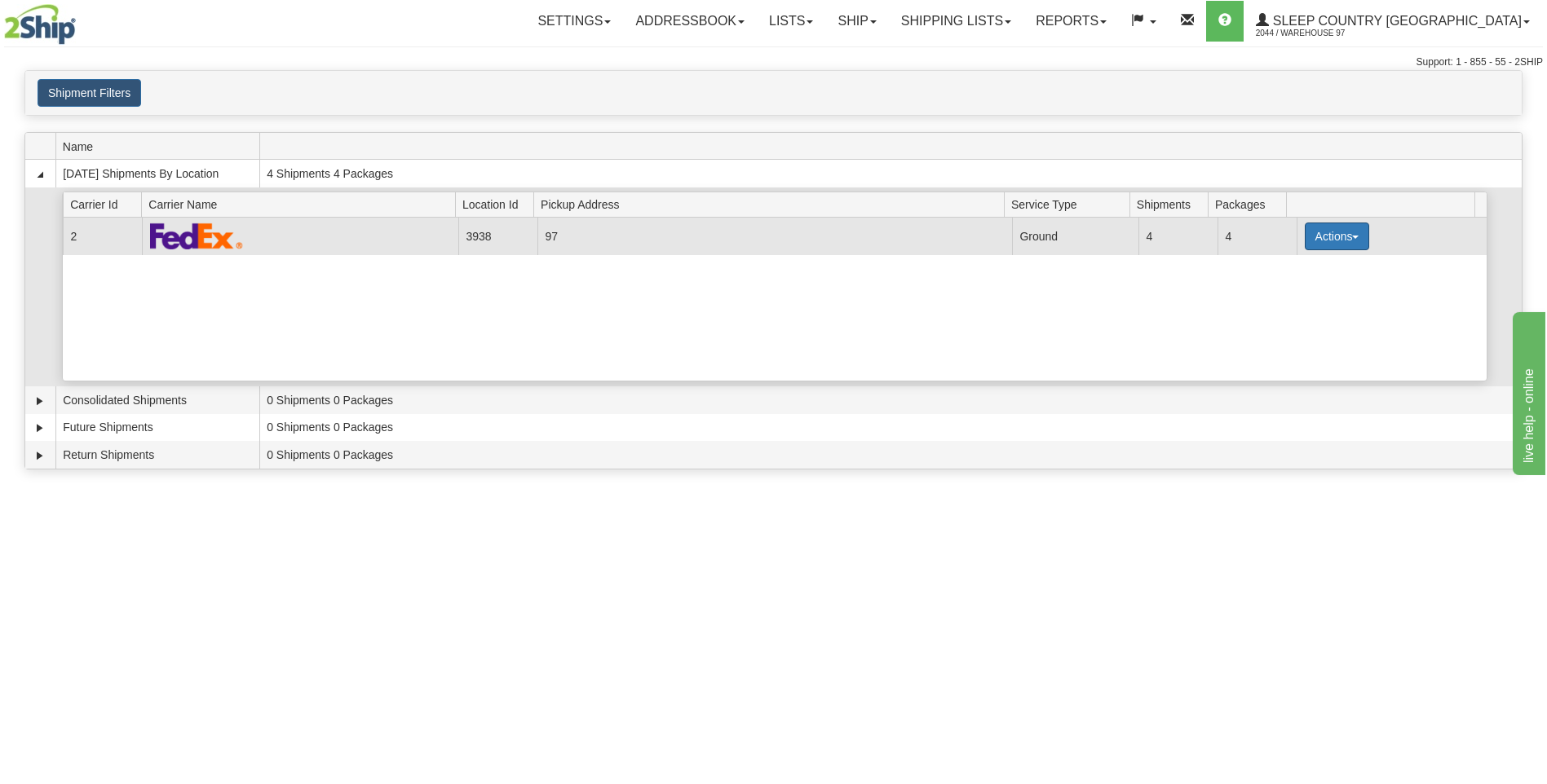
click at [1321, 229] on button "Actions" at bounding box center [1337, 236] width 65 height 27
click at [1287, 289] on span "Close" at bounding box center [1273, 287] width 38 height 11
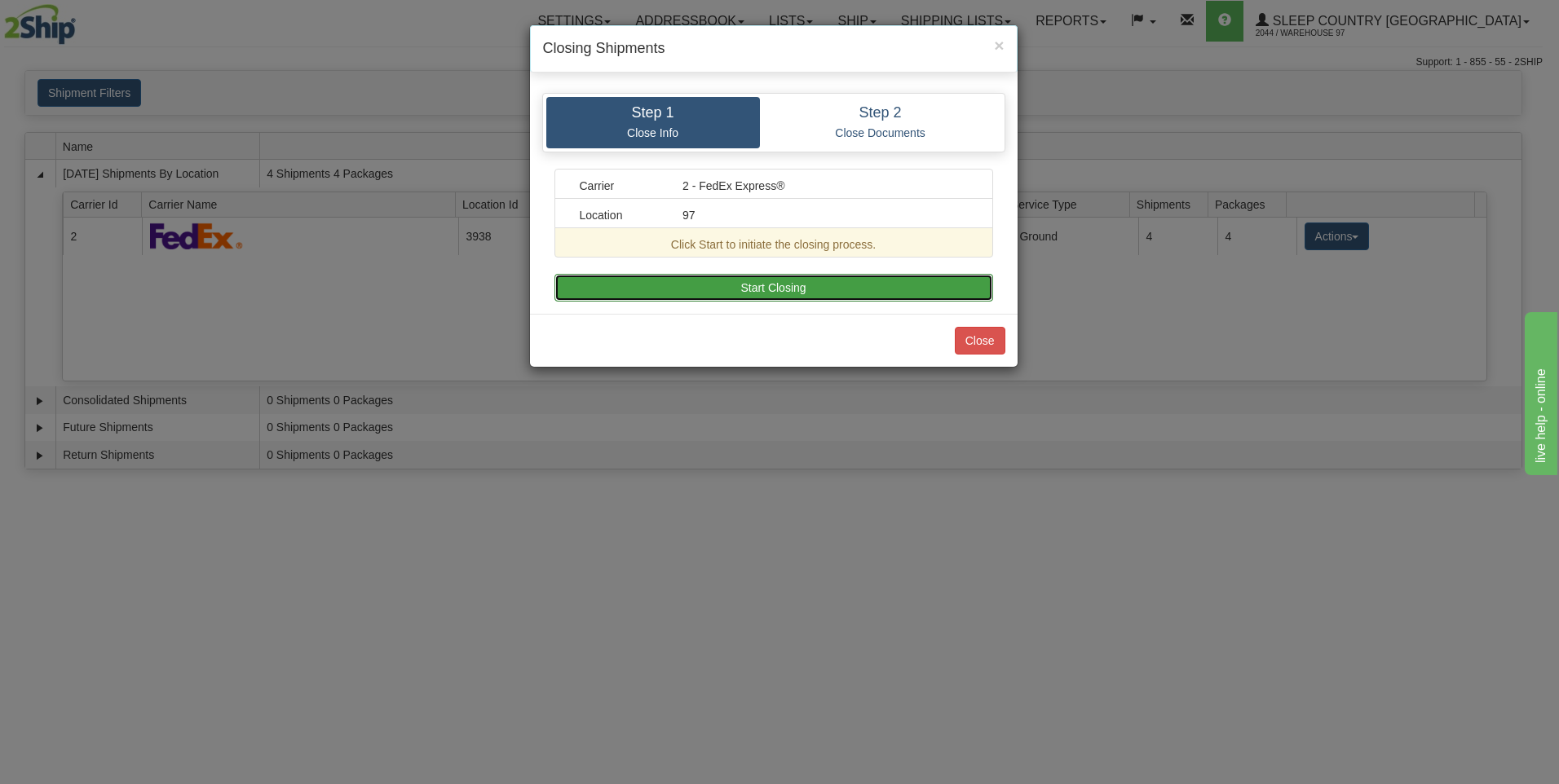
click at [899, 289] on button "Start Closing" at bounding box center [773, 288] width 439 height 27
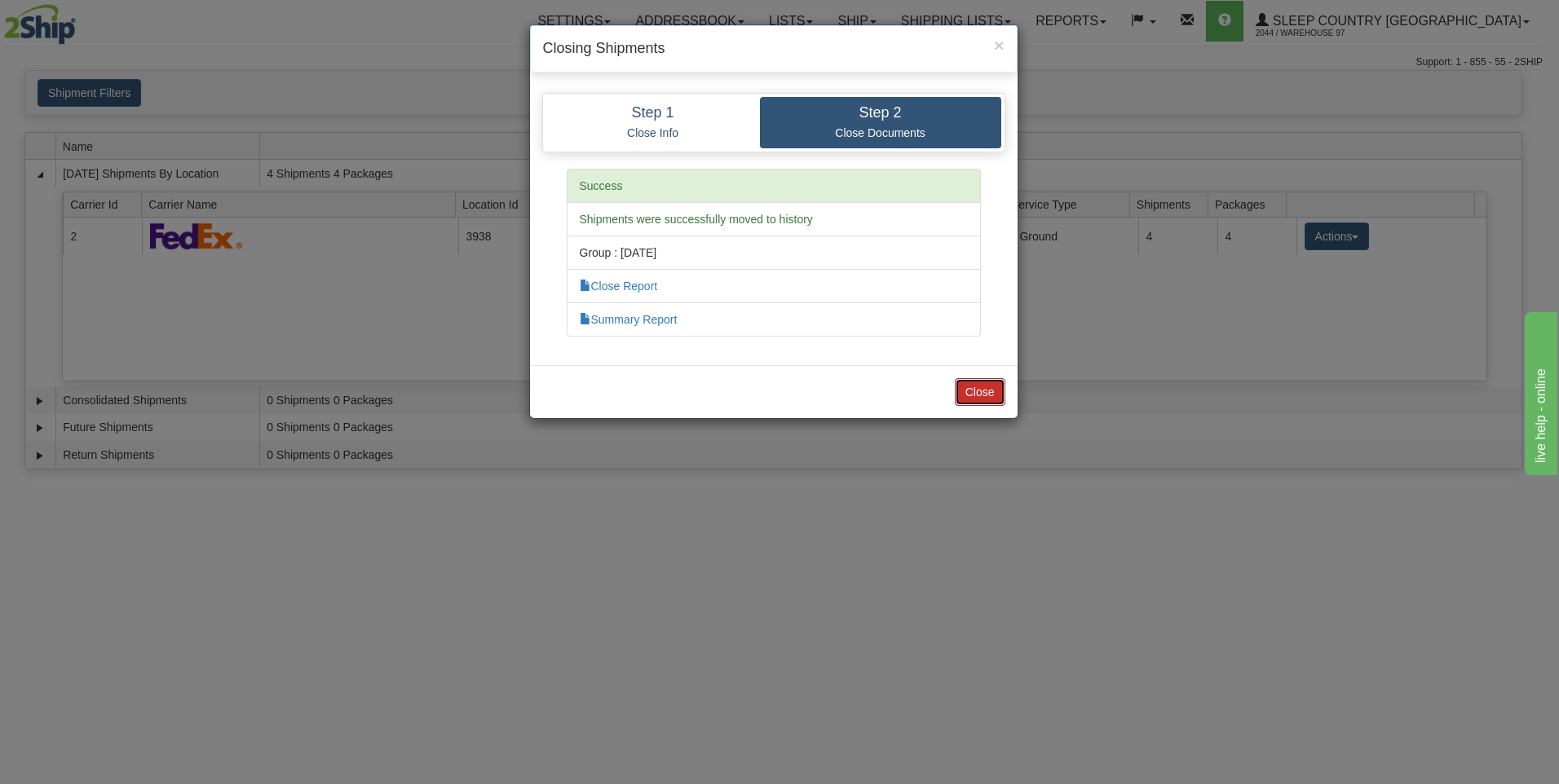
click at [970, 395] on button "Close" at bounding box center [980, 392] width 51 height 27
